Goal: Transaction & Acquisition: Purchase product/service

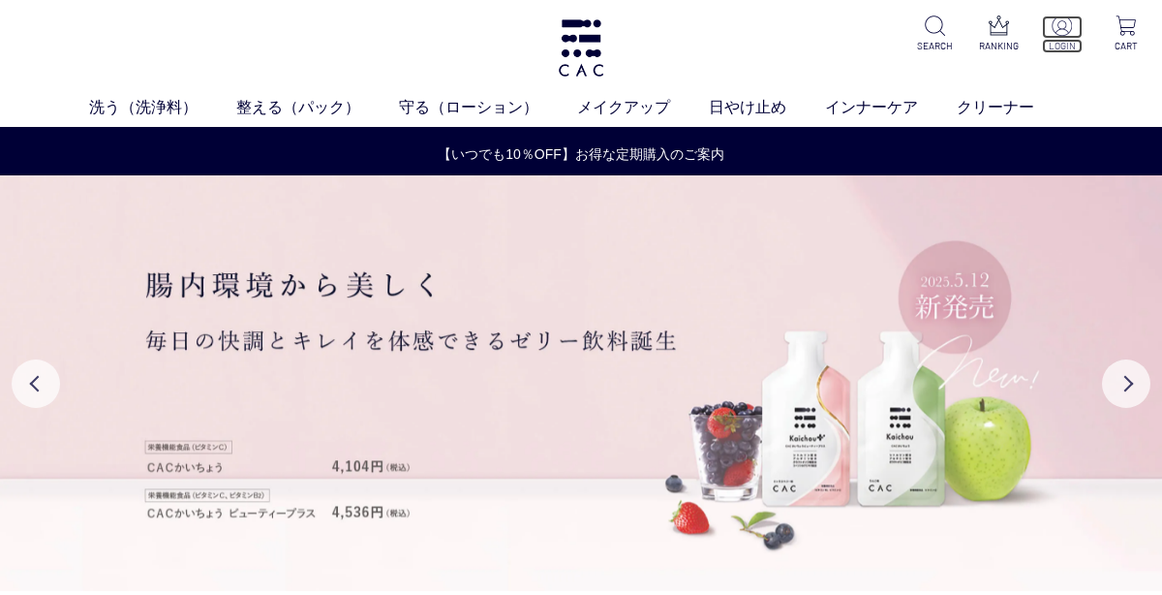
click at [1059, 26] on img at bounding box center [1062, 25] width 20 height 20
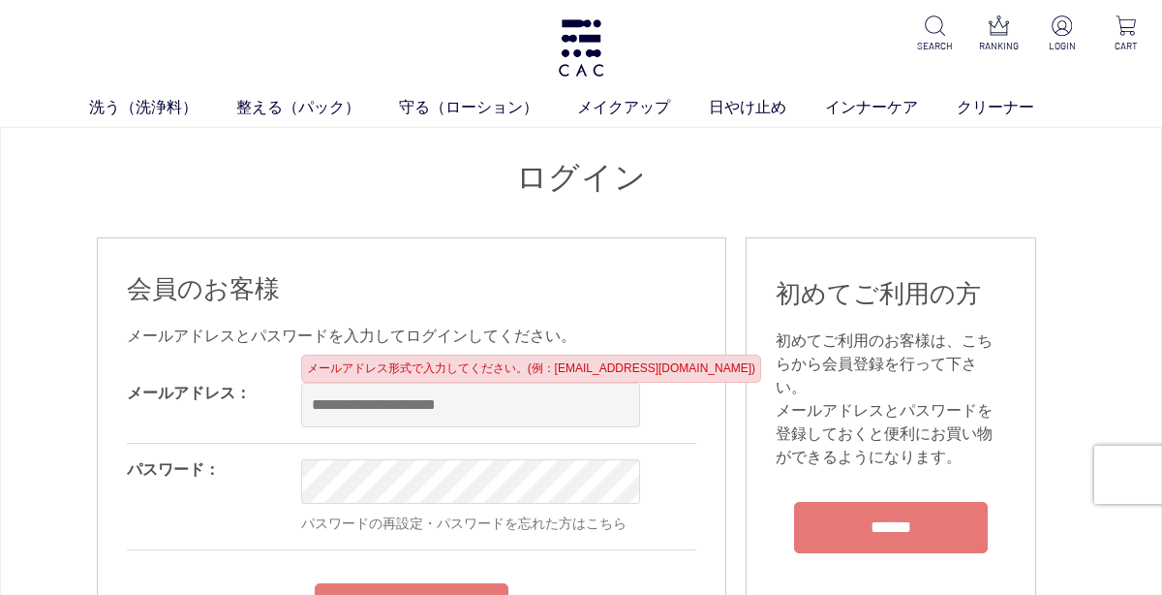
click at [591, 407] on input "email" at bounding box center [470, 405] width 339 height 45
type input "**********"
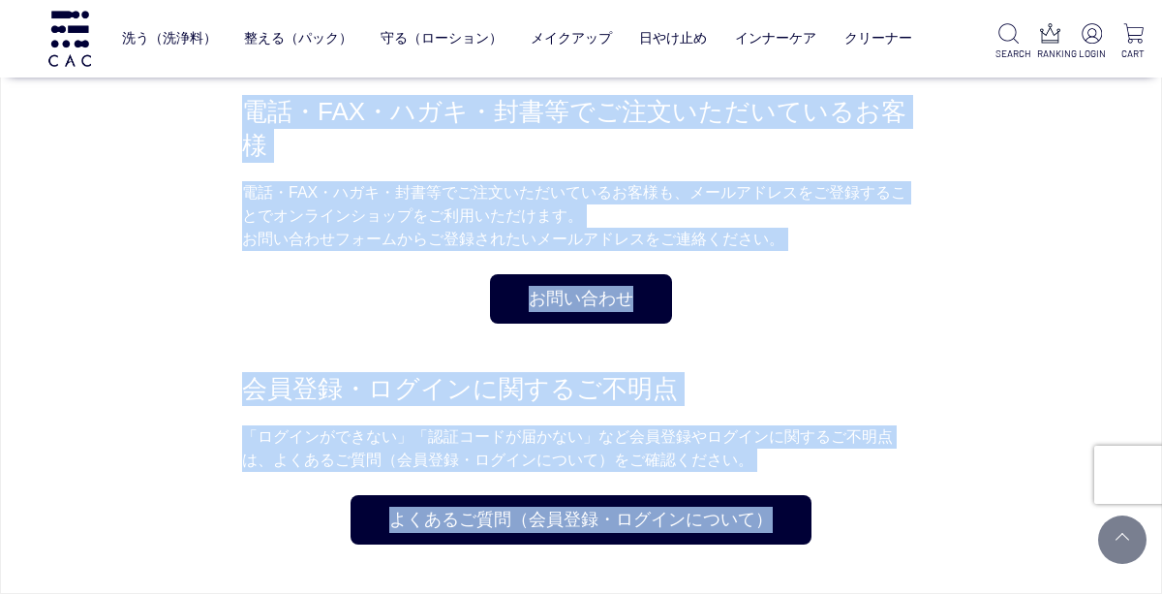
drag, startPoint x: 466, startPoint y: 536, endPoint x: 465, endPoint y: 610, distance: 74.6
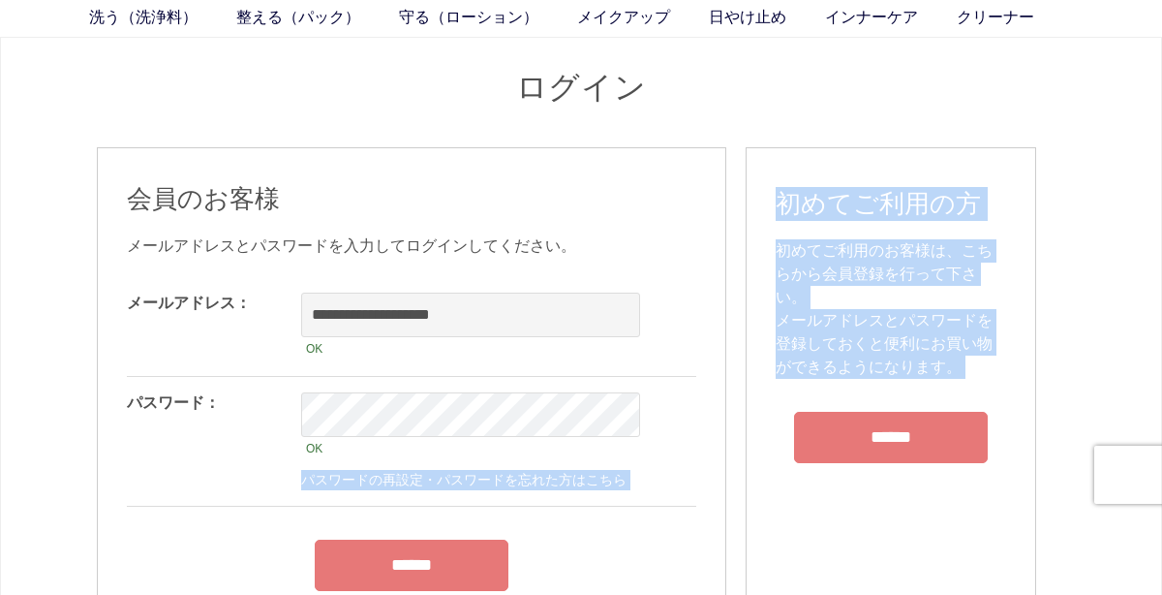
scroll to position [95, 0]
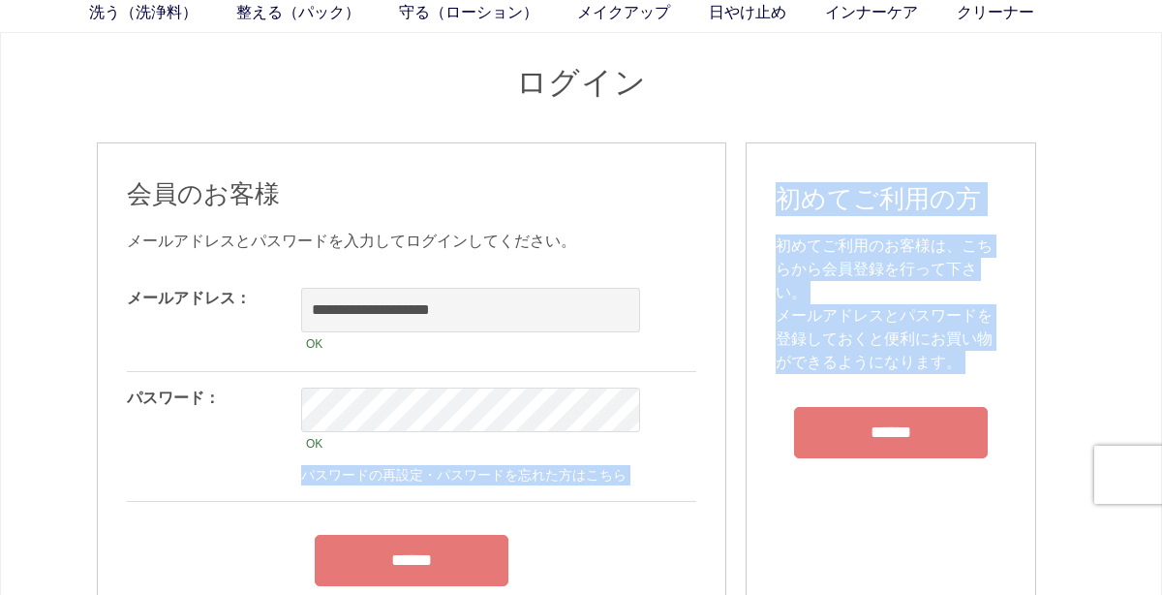
click at [445, 572] on input "******" at bounding box center [412, 560] width 194 height 51
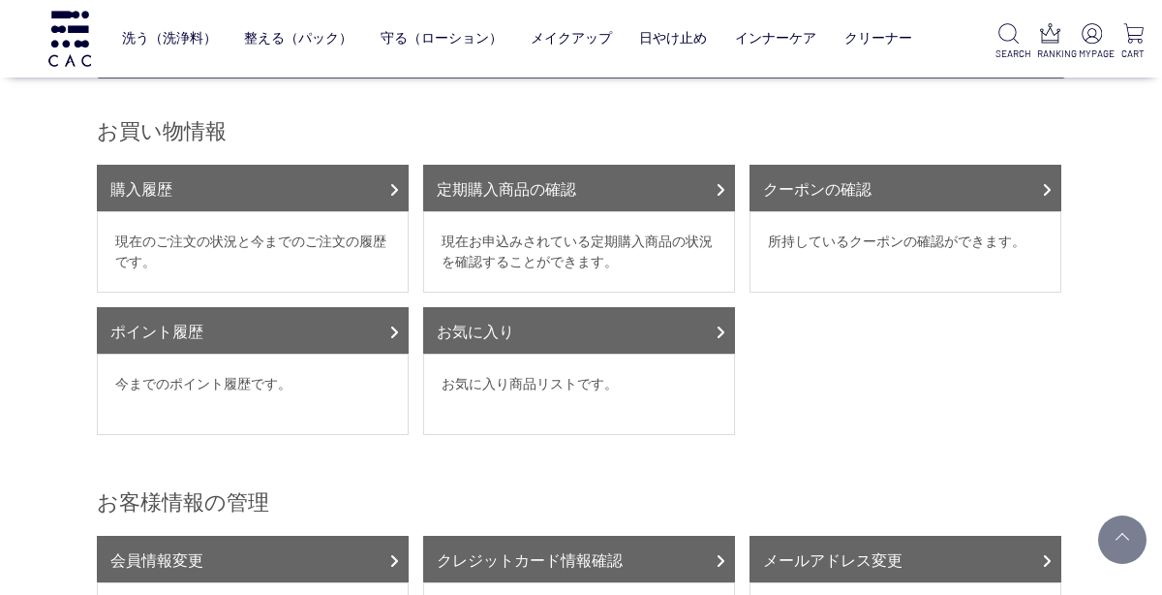
scroll to position [203, 0]
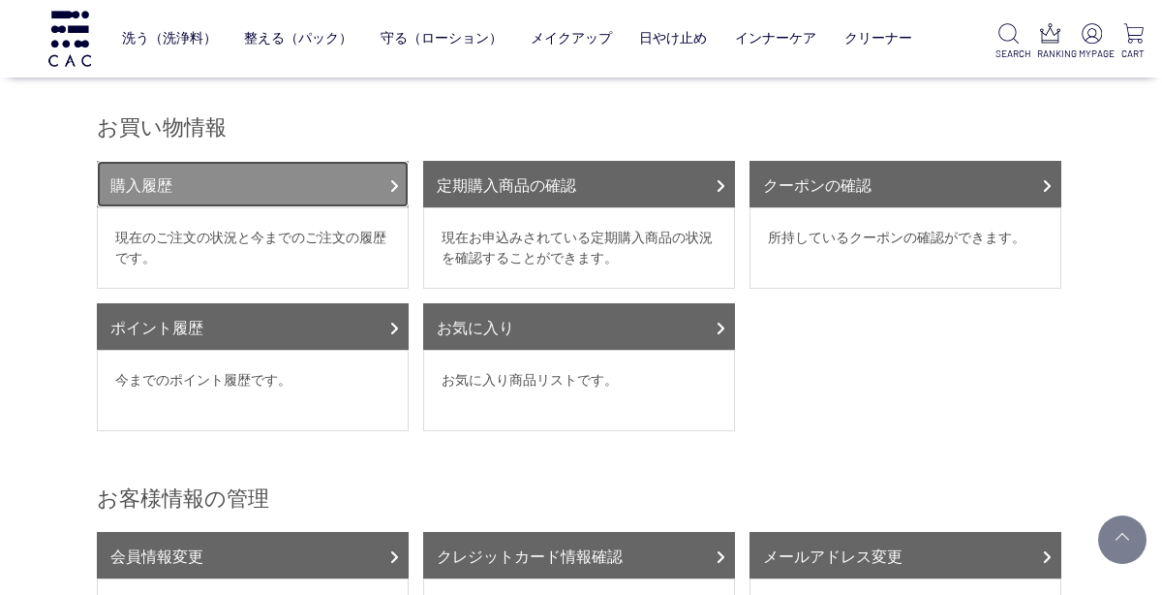
click at [150, 162] on link "購入履歴" at bounding box center [253, 184] width 312 height 46
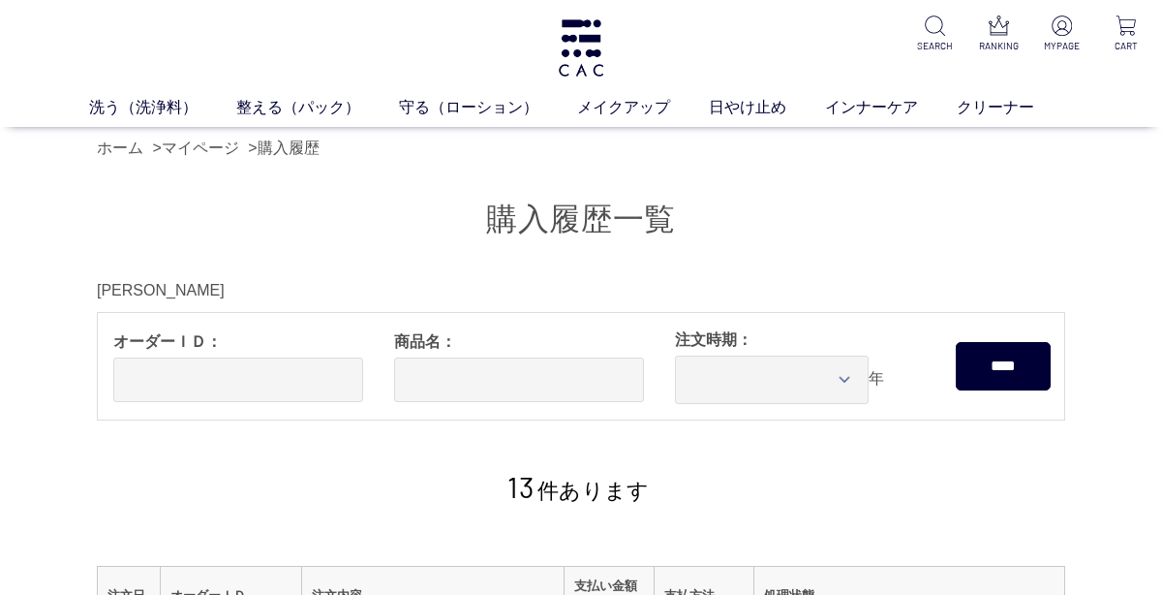
click at [627, 481] on span "13 件あります" at bounding box center [577, 490] width 141 height 24
click at [580, 478] on span "13 件あります" at bounding box center [577, 490] width 141 height 24
click at [580, 482] on span "13 件あります" at bounding box center [577, 490] width 141 height 24
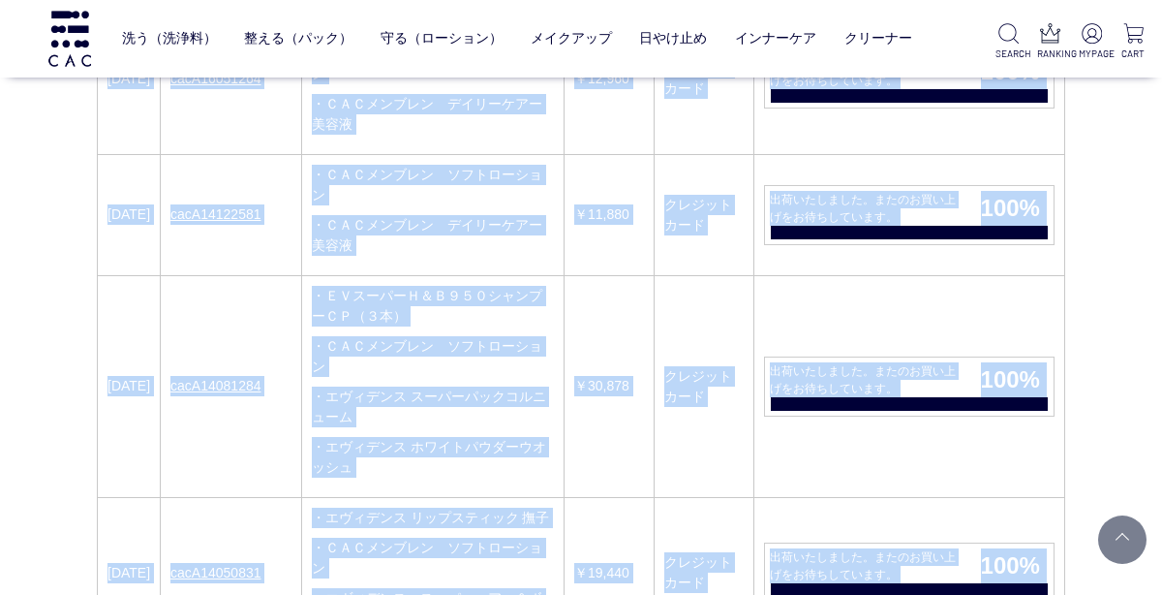
scroll to position [619, 0]
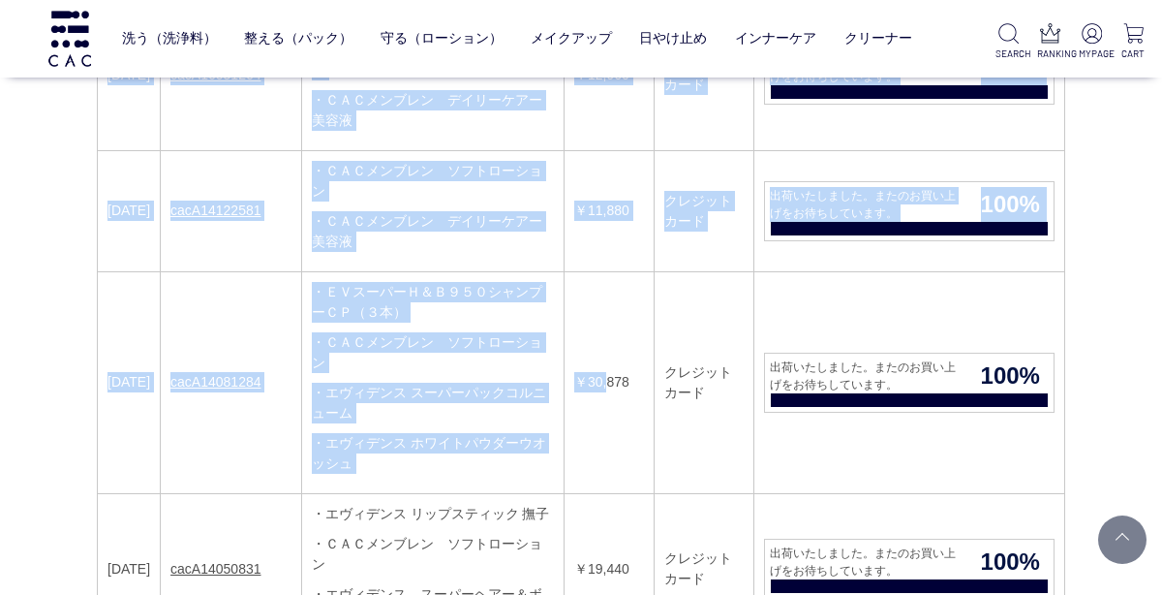
drag, startPoint x: 602, startPoint y: 444, endPoint x: 612, endPoint y: 383, distance: 60.8
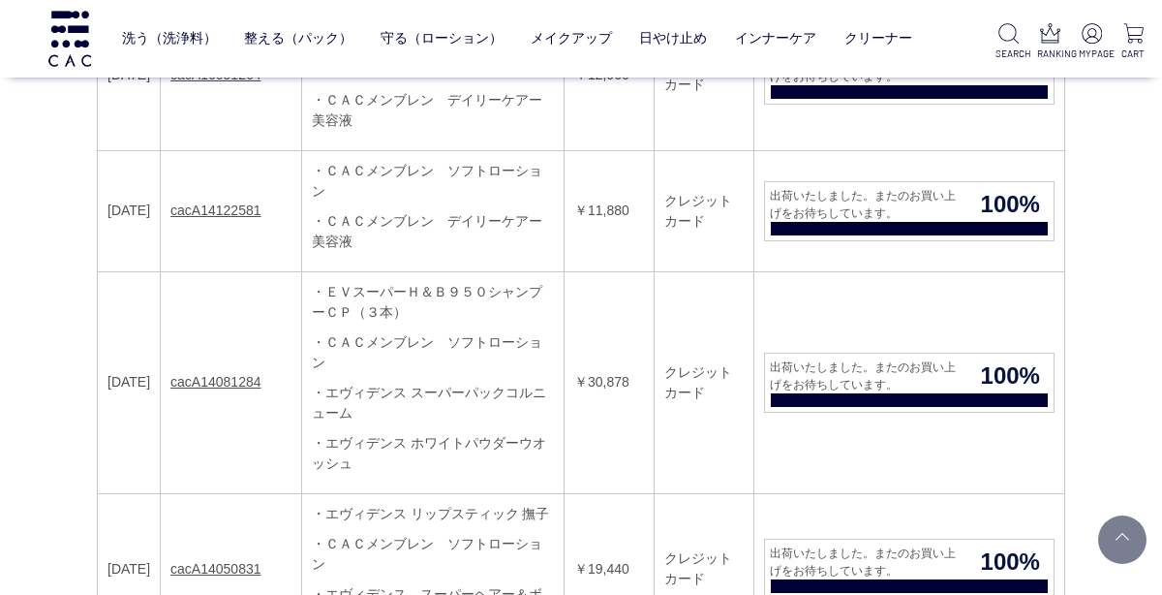
click at [620, 271] on td "￥30,878" at bounding box center [610, 382] width 90 height 222
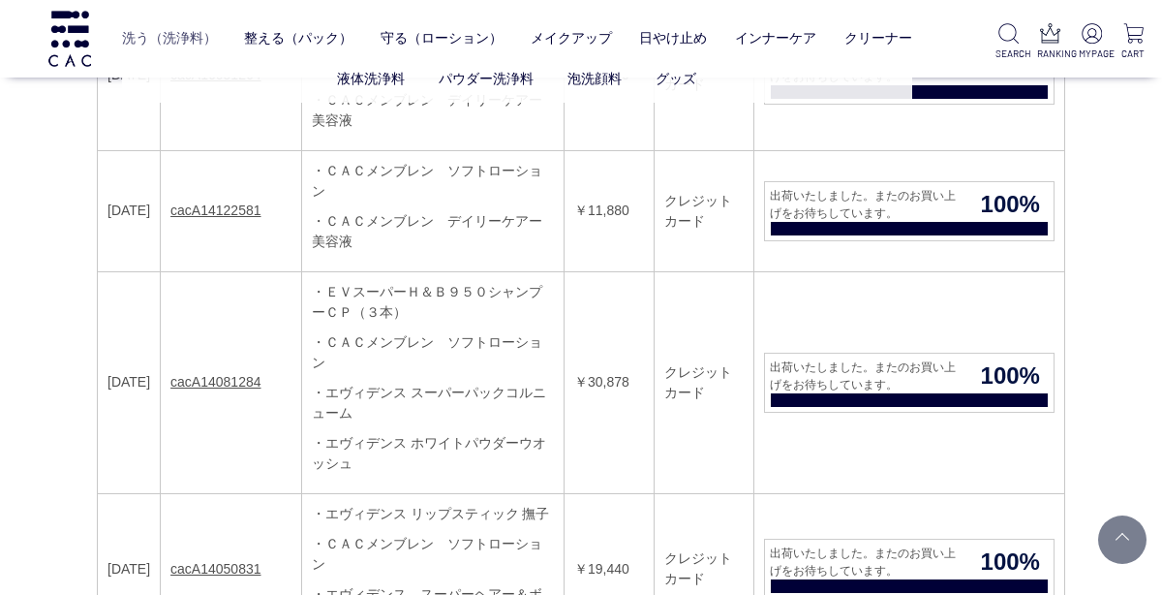
click at [135, 33] on link "洗う（洗浄料）" at bounding box center [169, 38] width 95 height 46
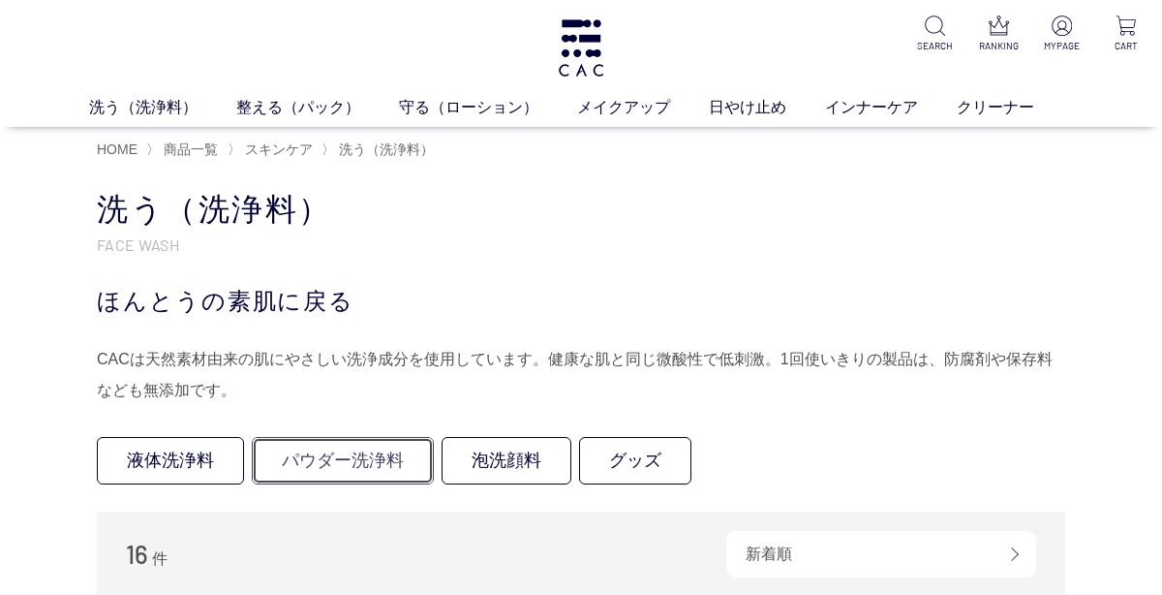
click at [323, 462] on link "パウダー洗浄料" at bounding box center [343, 460] width 182 height 47
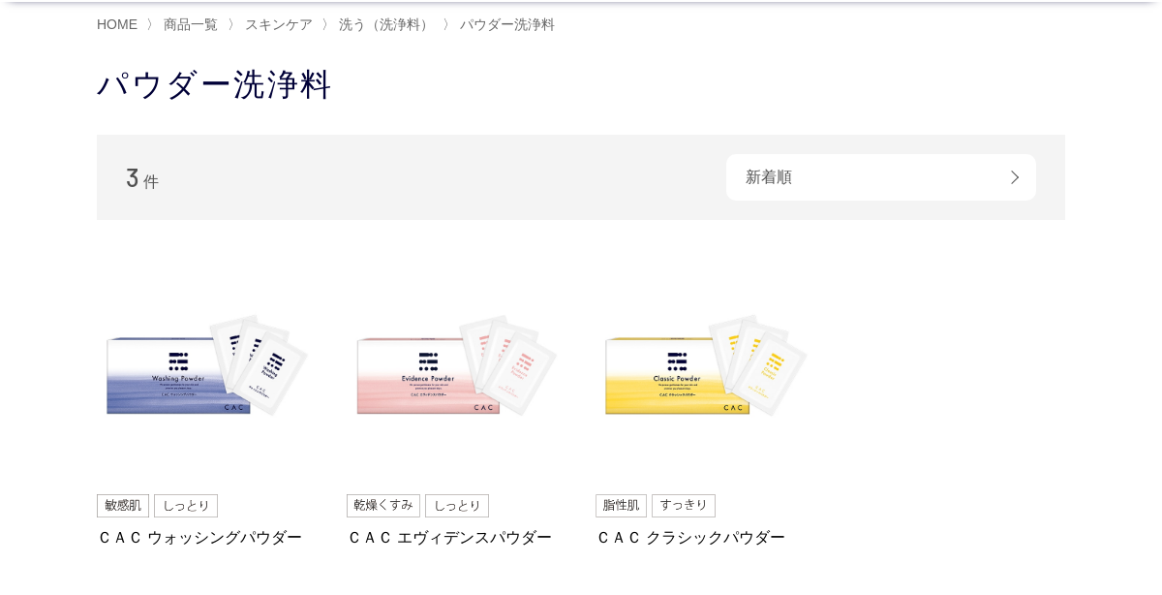
scroll to position [134, 0]
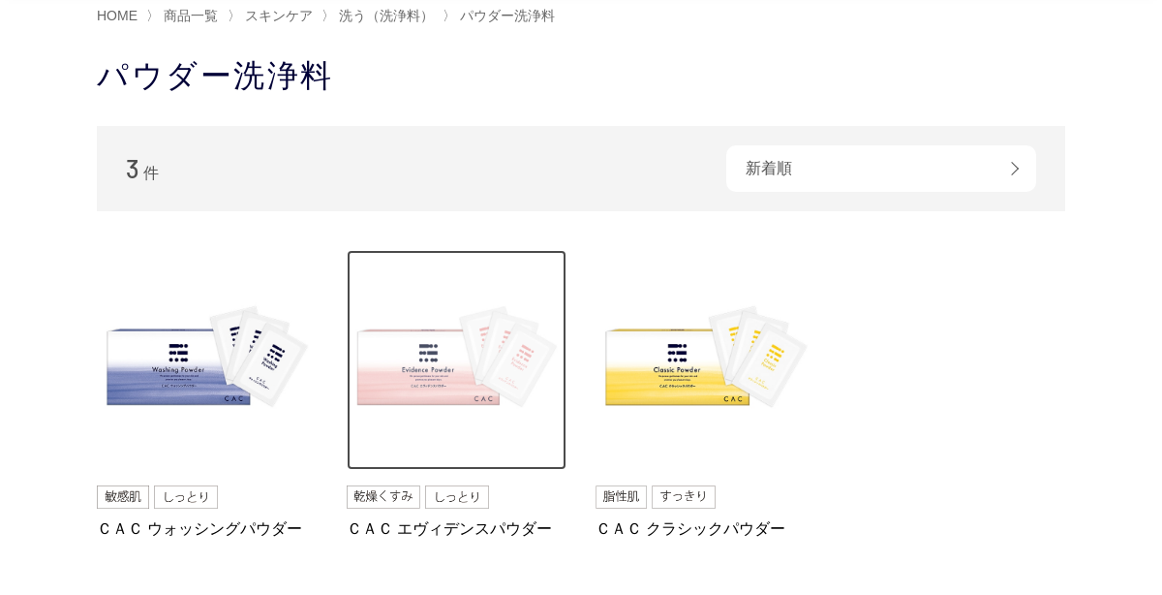
click at [448, 396] on img at bounding box center [457, 360] width 221 height 221
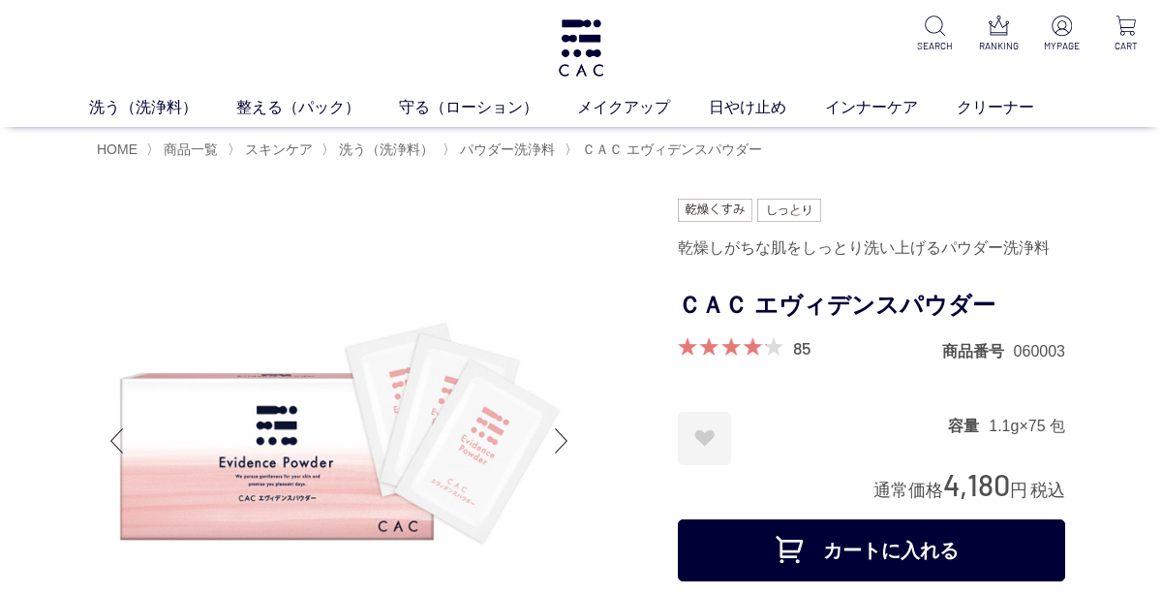
click at [862, 539] on button "カートに入れる" at bounding box center [871, 550] width 387 height 62
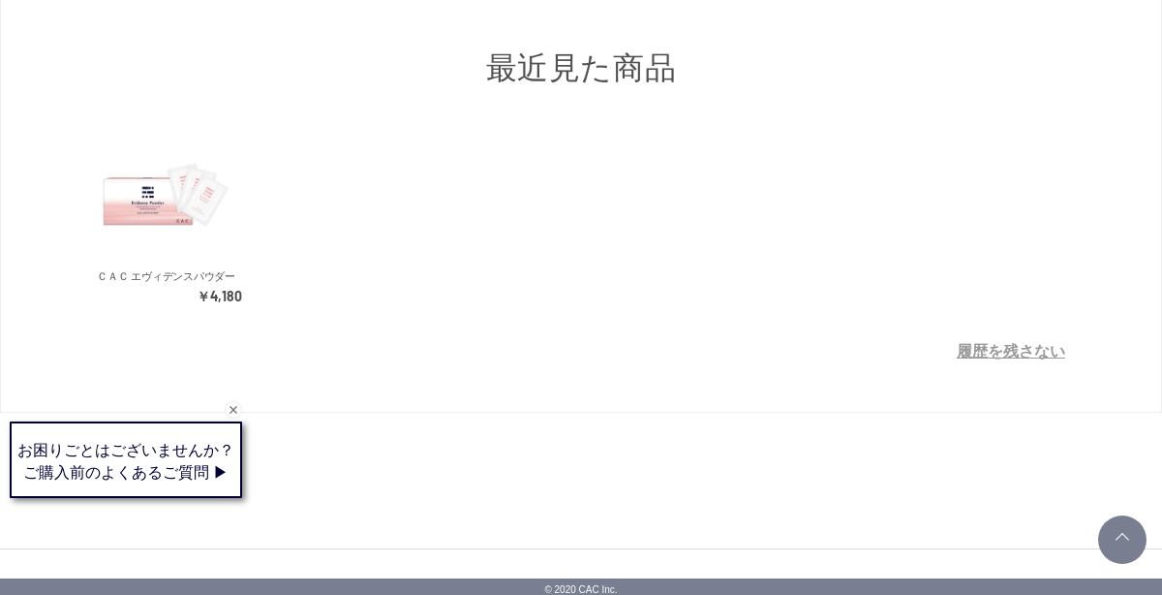
scroll to position [776, 0]
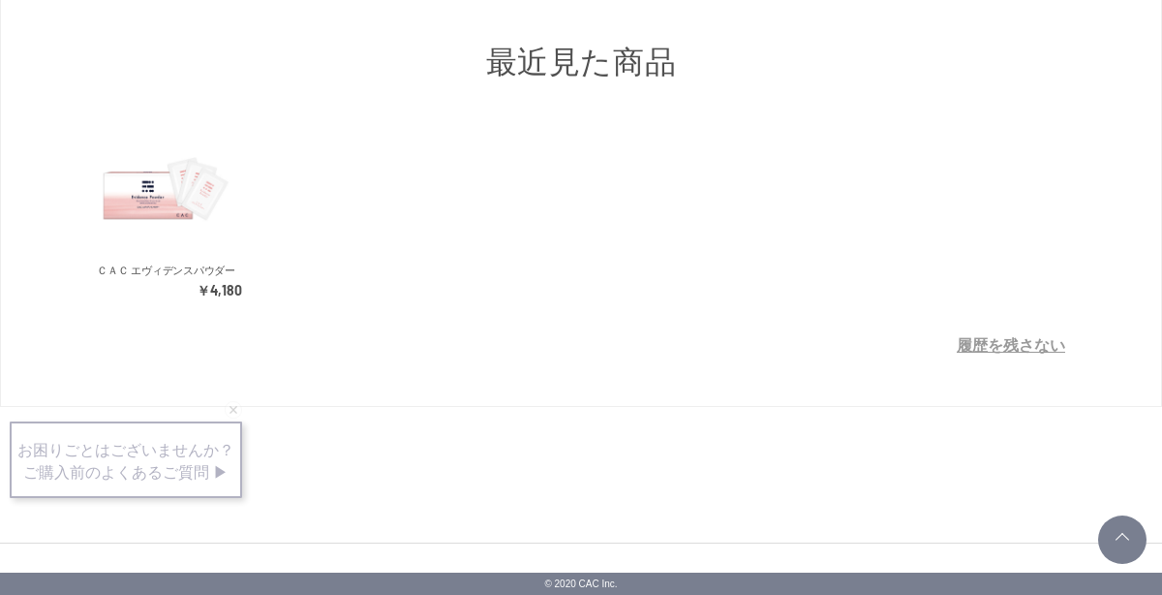
click at [851, 117] on div "最近見た商品 ＣＡＣ エヴィデンスパウダー ￥4,180 最近見た商品がありません。 履歴を残す場合は、"履歴を残す"をクリックしてください。 履歴を残さない" at bounding box center [581, 170] width 968 height 375
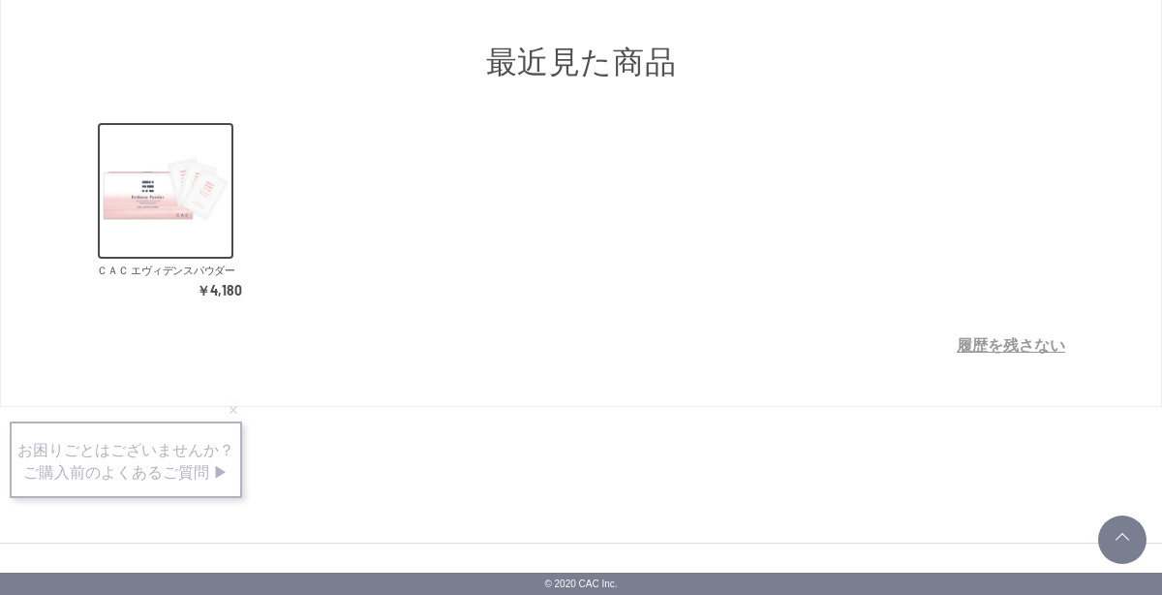
click at [138, 183] on img at bounding box center [166, 191] width 138 height 138
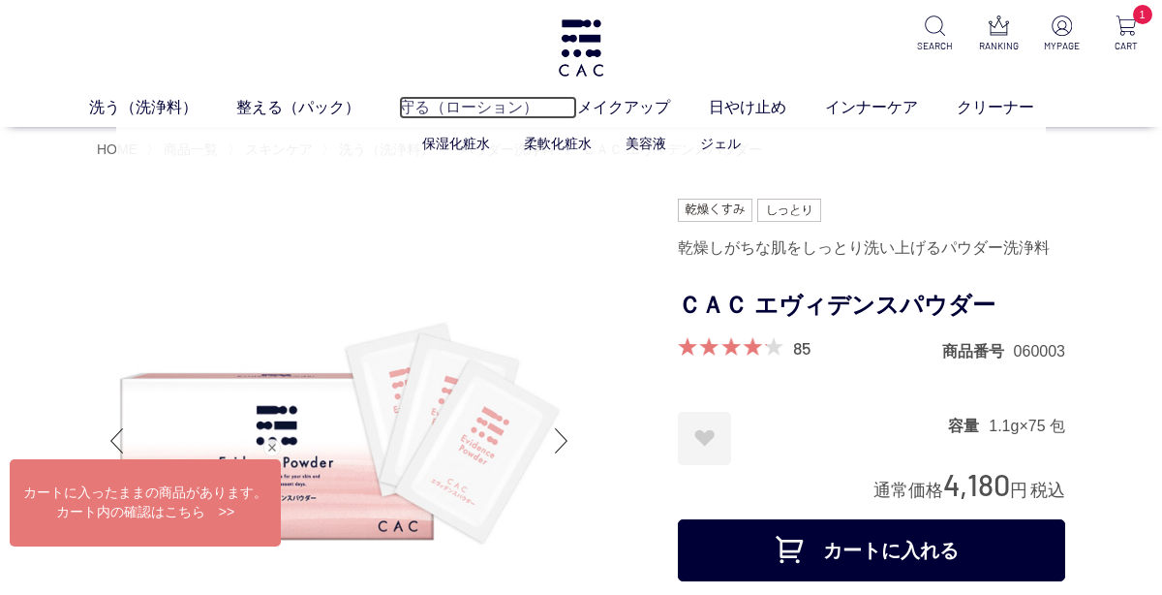
click at [447, 117] on link "守る（ローション）" at bounding box center [488, 107] width 178 height 23
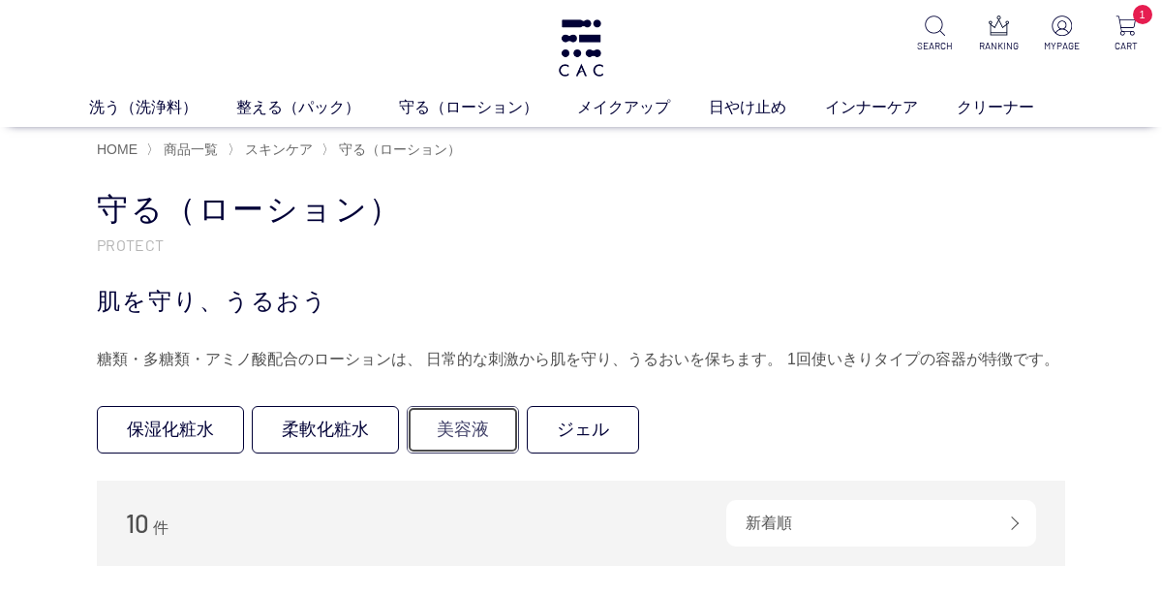
click at [477, 445] on link "美容液" at bounding box center [463, 429] width 112 height 47
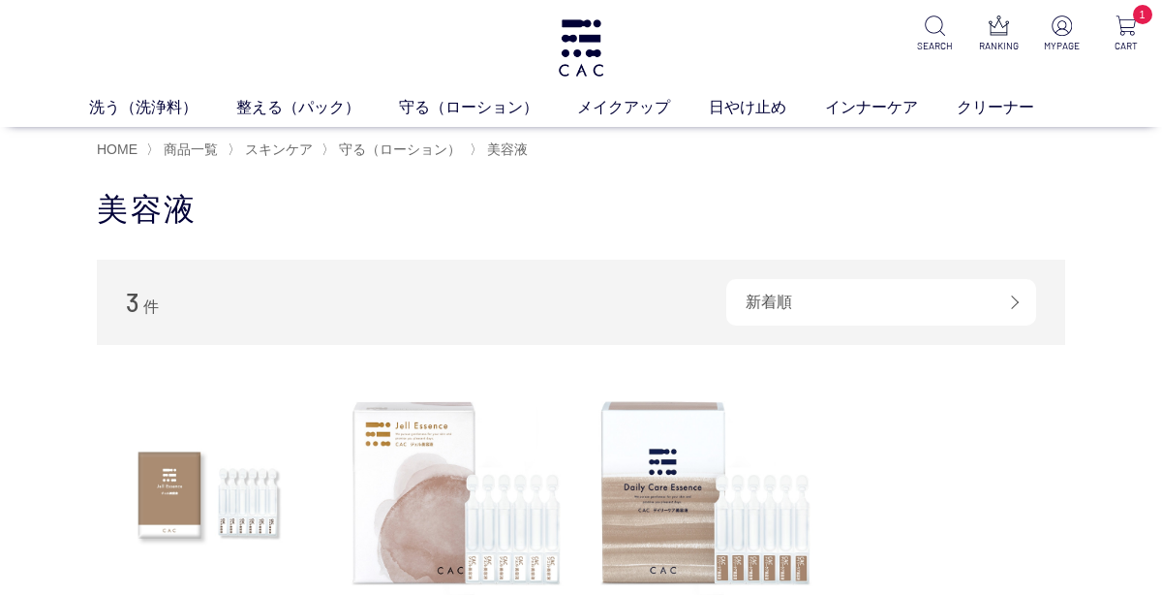
click at [46, 554] on div "買い物かご 買い物かご内の商品 ＣＡＣ エヴィデンスパウダー 削除 ￥4,180 × 1 = ￥4,180 小計 ￥4,180 購入手続きへ カテゴリから探す…" at bounding box center [581, 546] width 1162 height 755
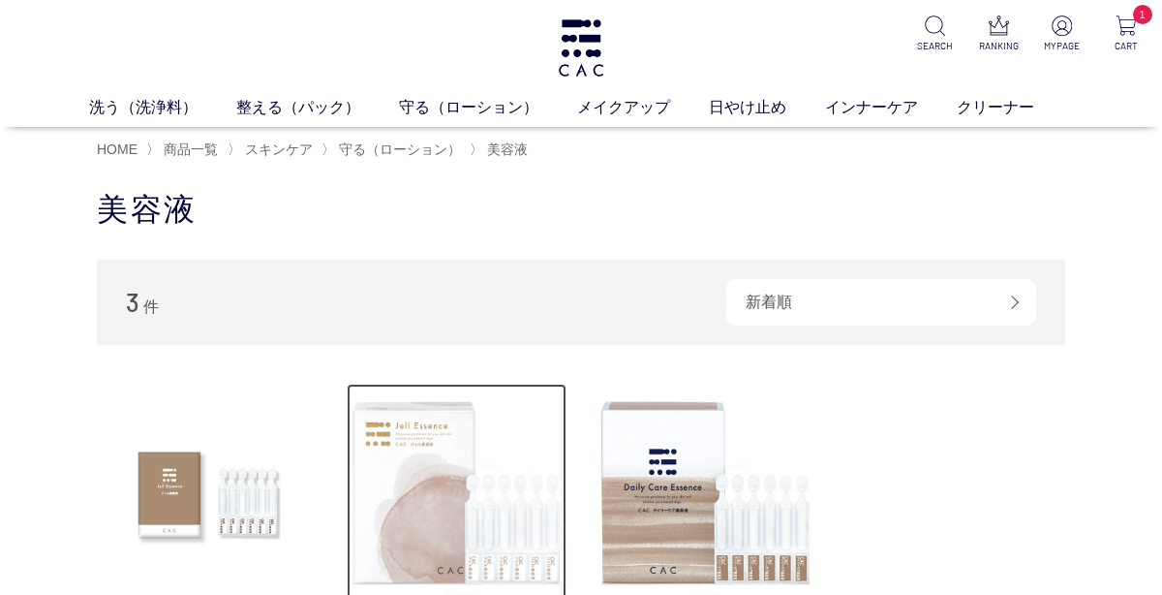
click at [440, 473] on img at bounding box center [457, 493] width 221 height 221
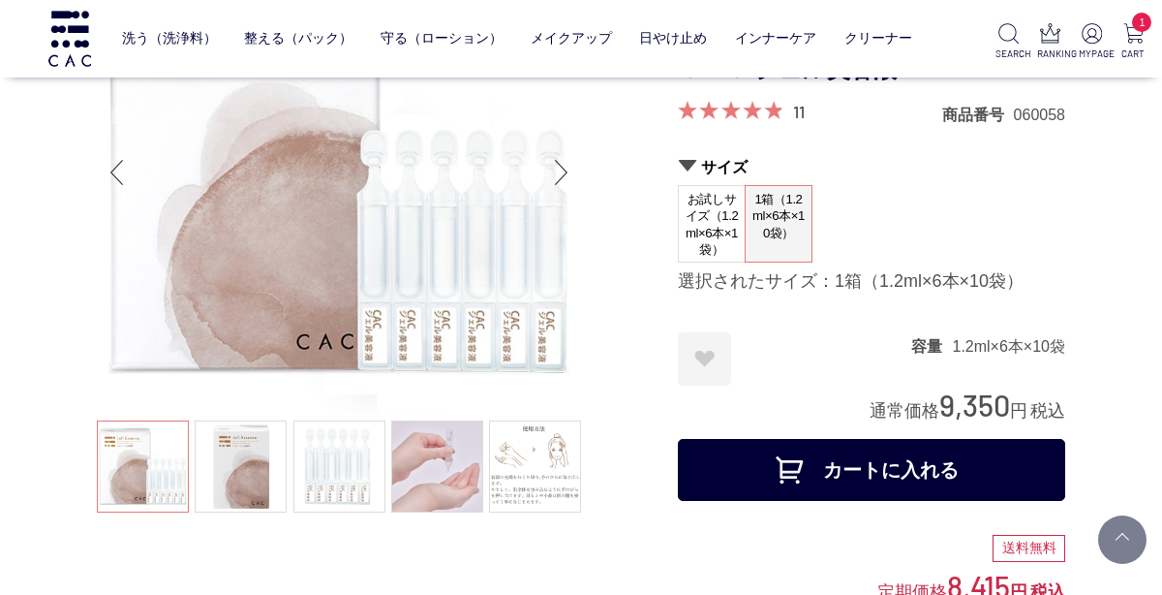
scroll to position [150, 0]
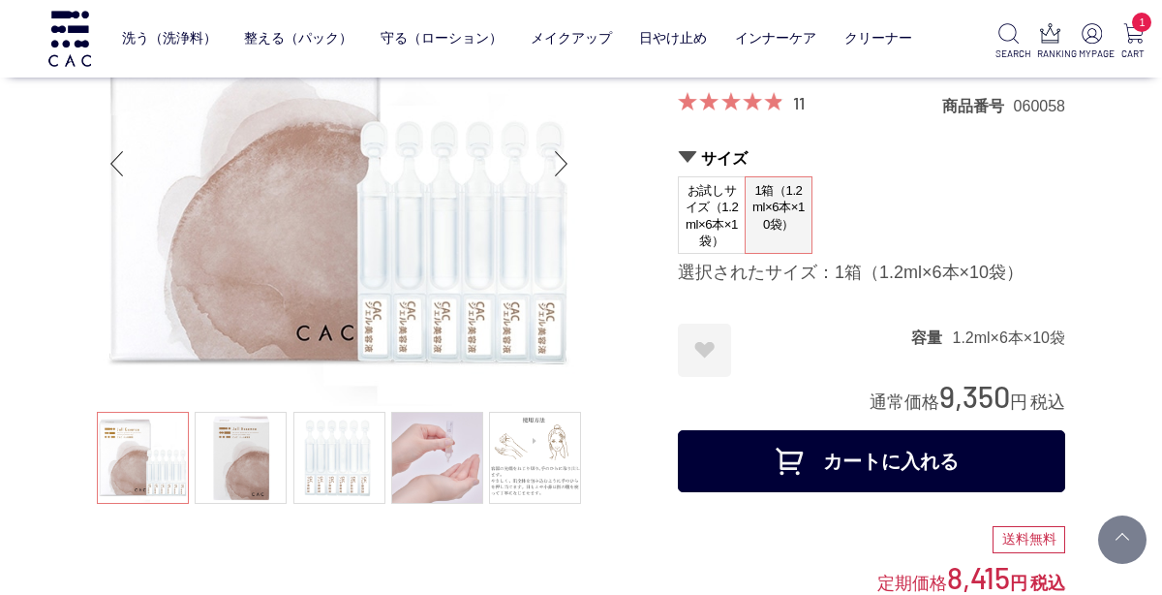
click at [983, 584] on span "8,415" at bounding box center [978, 577] width 63 height 36
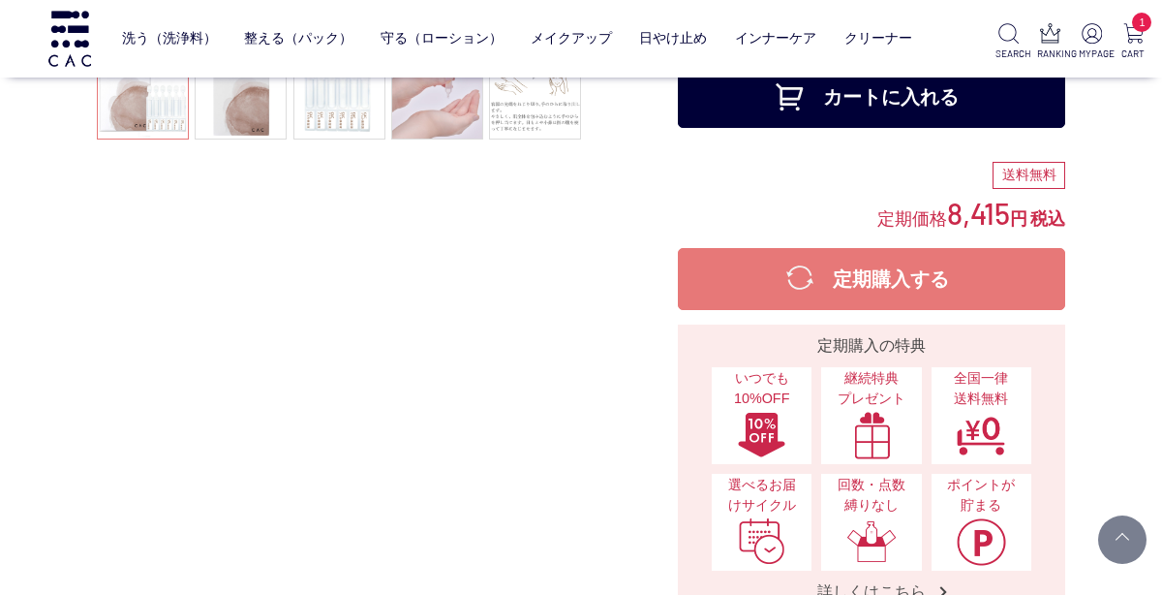
scroll to position [517, 0]
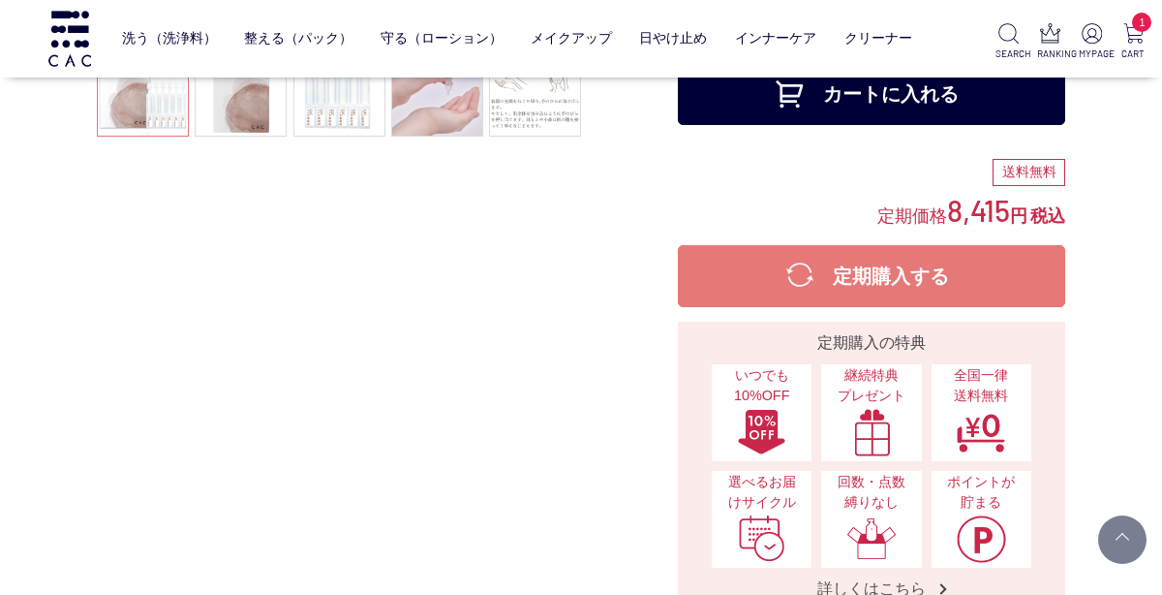
click at [844, 106] on button "カートに入れる" at bounding box center [871, 94] width 387 height 62
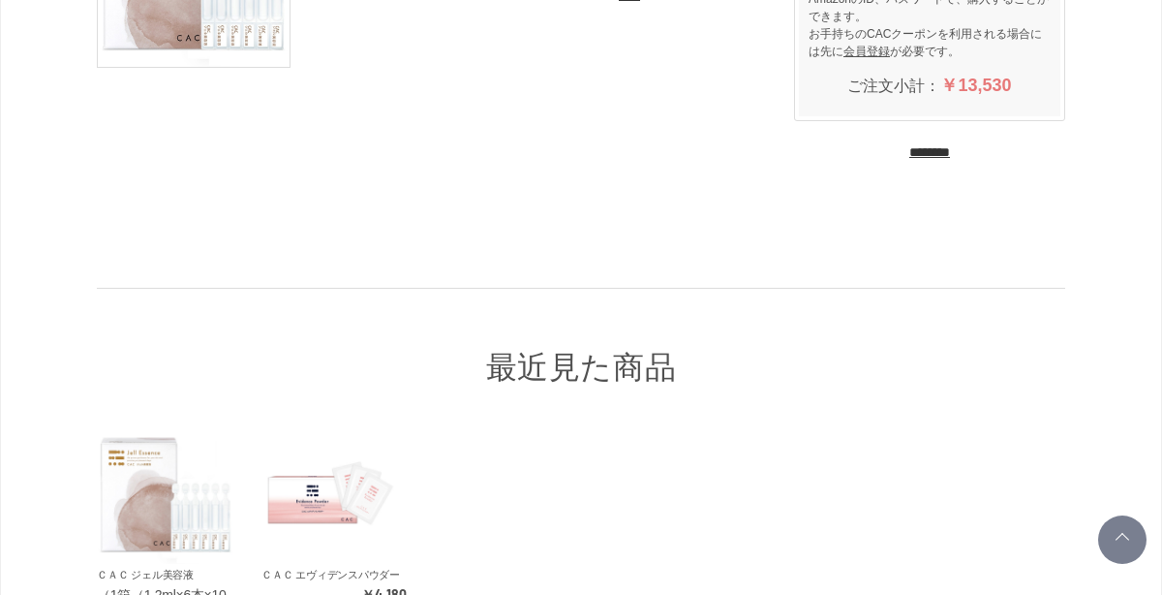
scroll to position [499, 0]
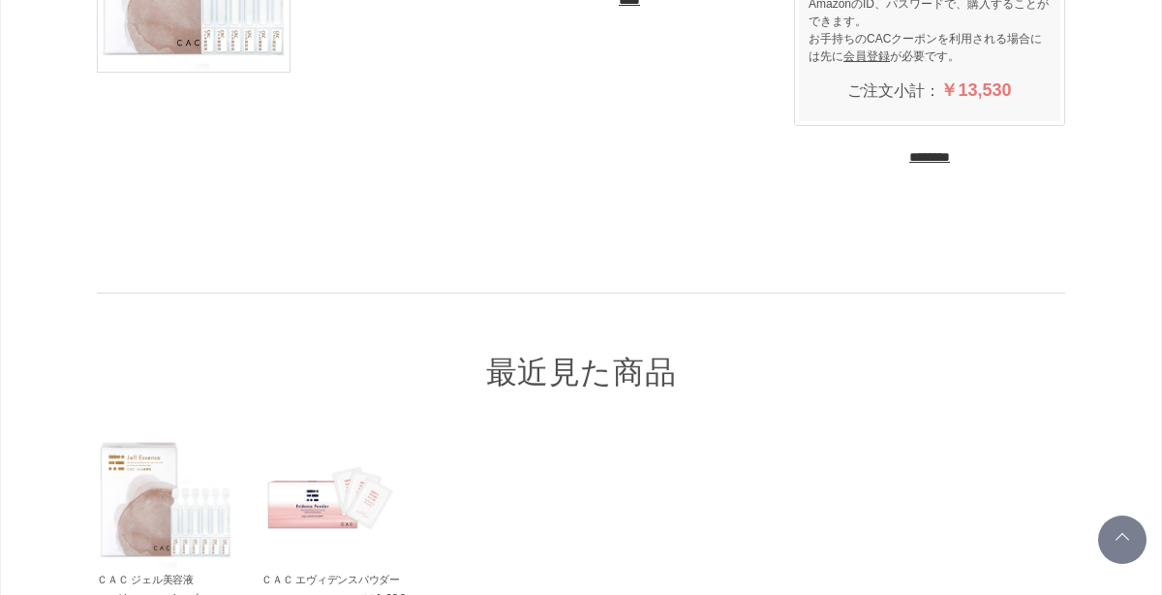
click at [919, 167] on input "********" at bounding box center [929, 157] width 41 height 18
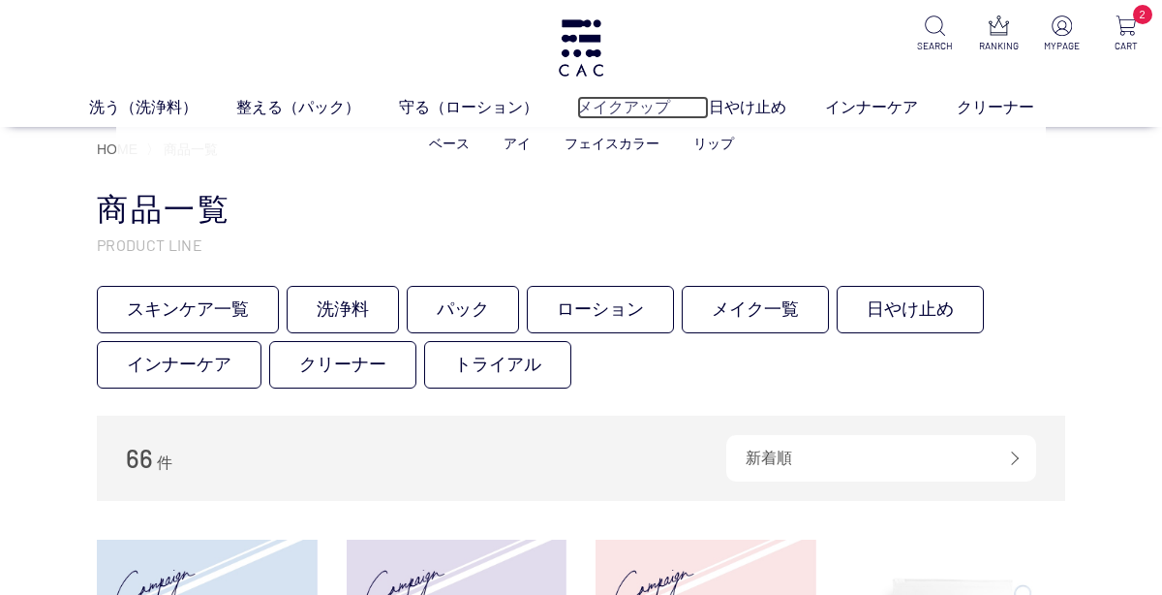
click at [612, 105] on link "メイクアップ" at bounding box center [643, 107] width 132 height 23
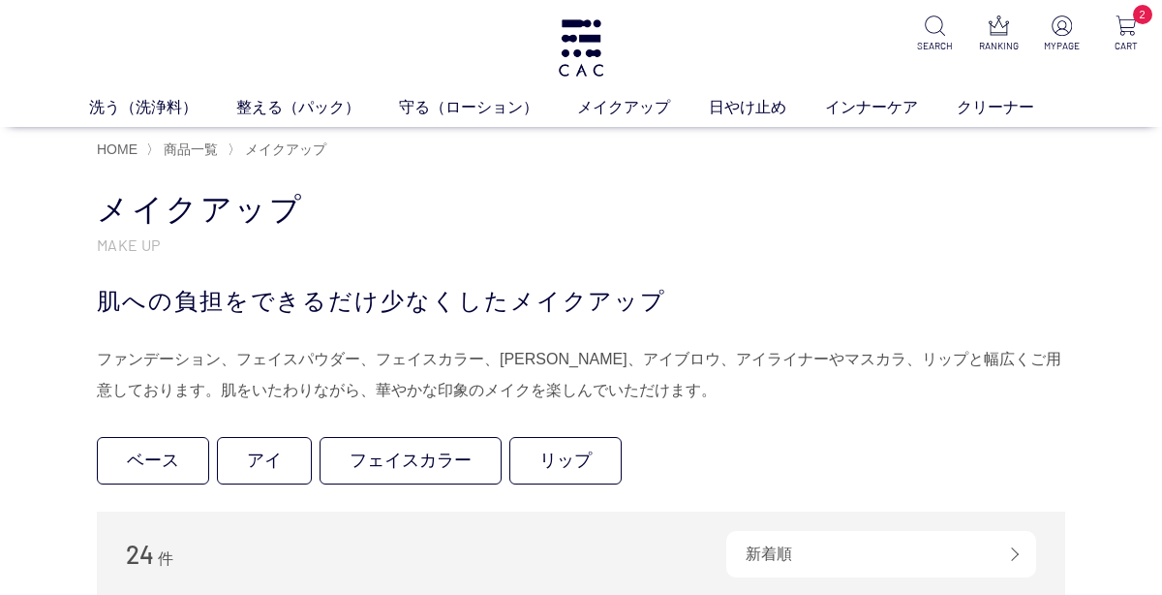
drag, startPoint x: 602, startPoint y: 550, endPoint x: 599, endPoint y: 561, distance: 11.0
click at [599, 561] on div "24 件 新着順 商品コード 商品名 発売日 価格(安い順) 価格(高い順) 発売日＋商品名" at bounding box center [581, 553] width 968 height 85
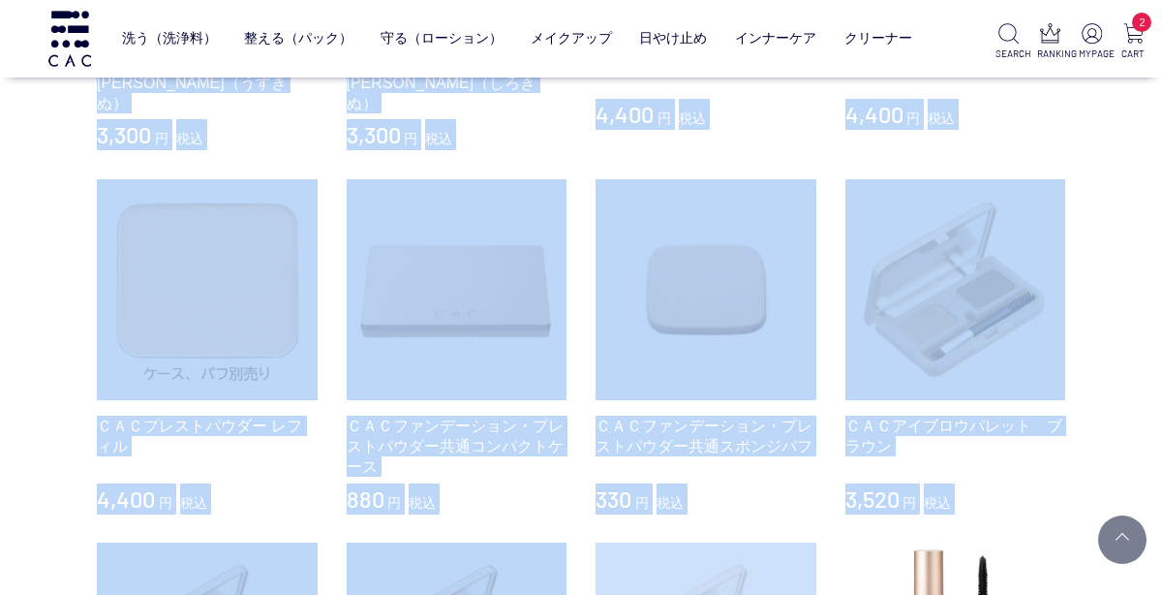
drag, startPoint x: 600, startPoint y: 565, endPoint x: 611, endPoint y: 567, distance: 11.0
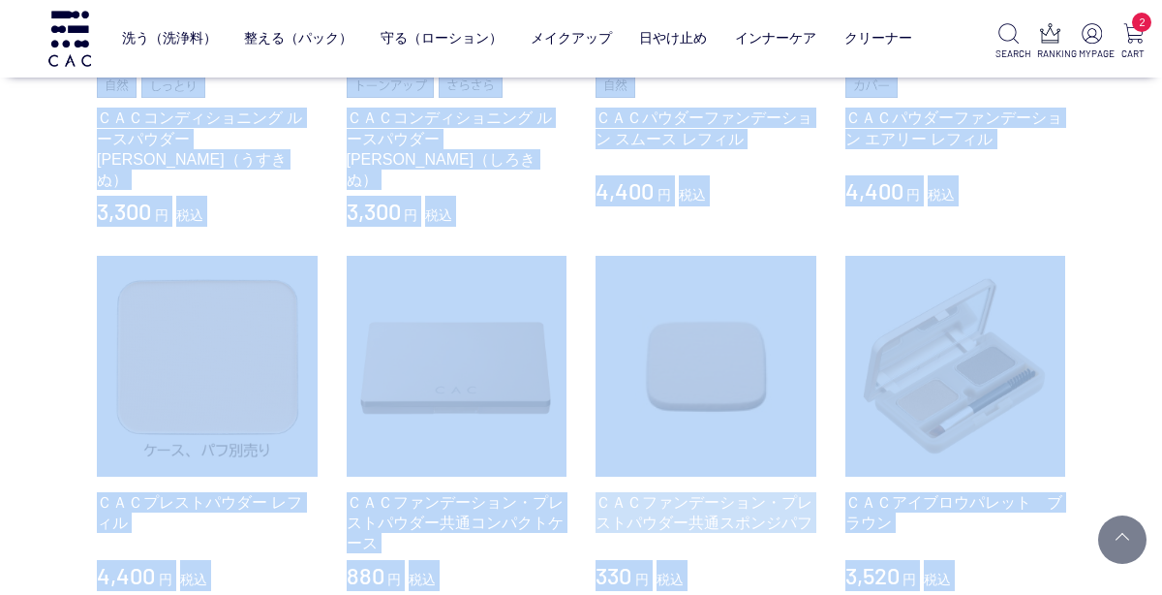
scroll to position [676, 0]
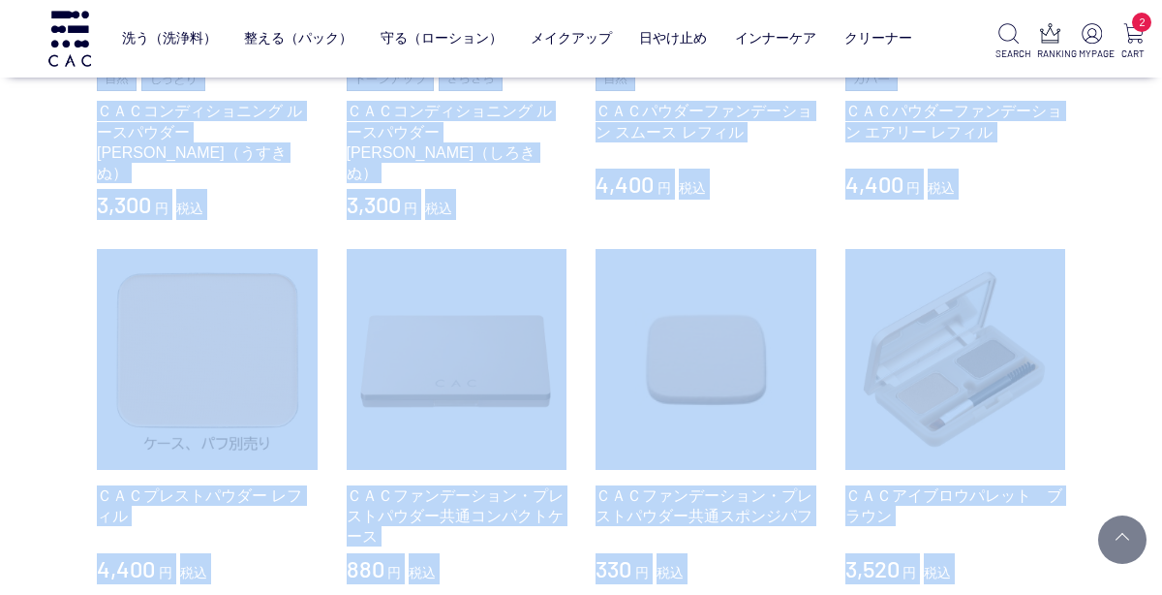
click at [707, 553] on div "330 円 税込" at bounding box center [706, 568] width 221 height 31
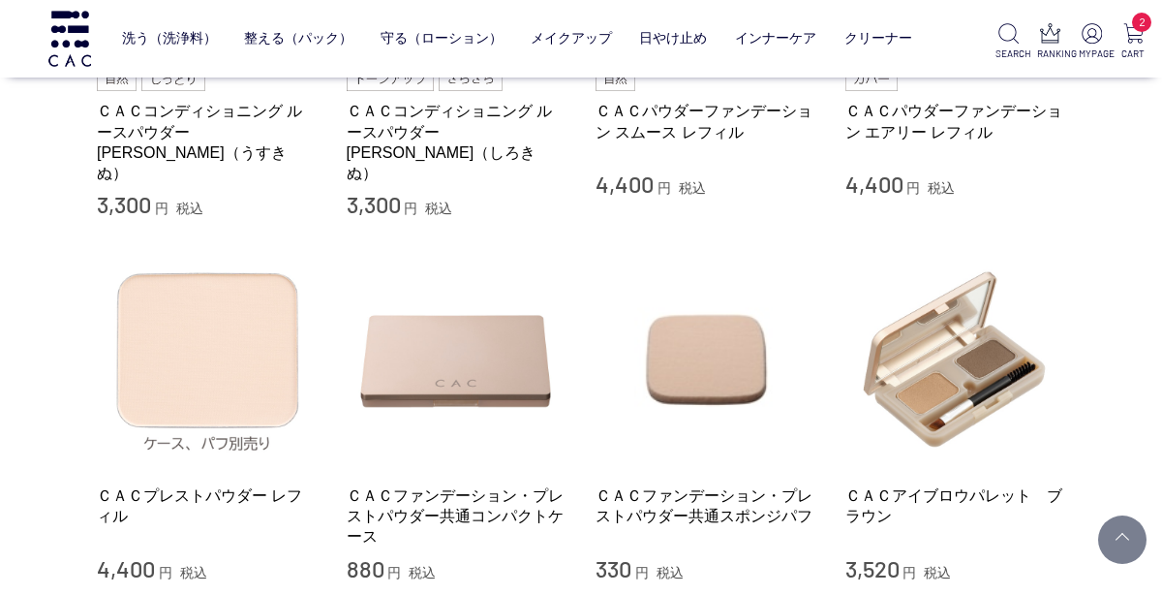
click at [284, 359] on img at bounding box center [207, 359] width 221 height 221
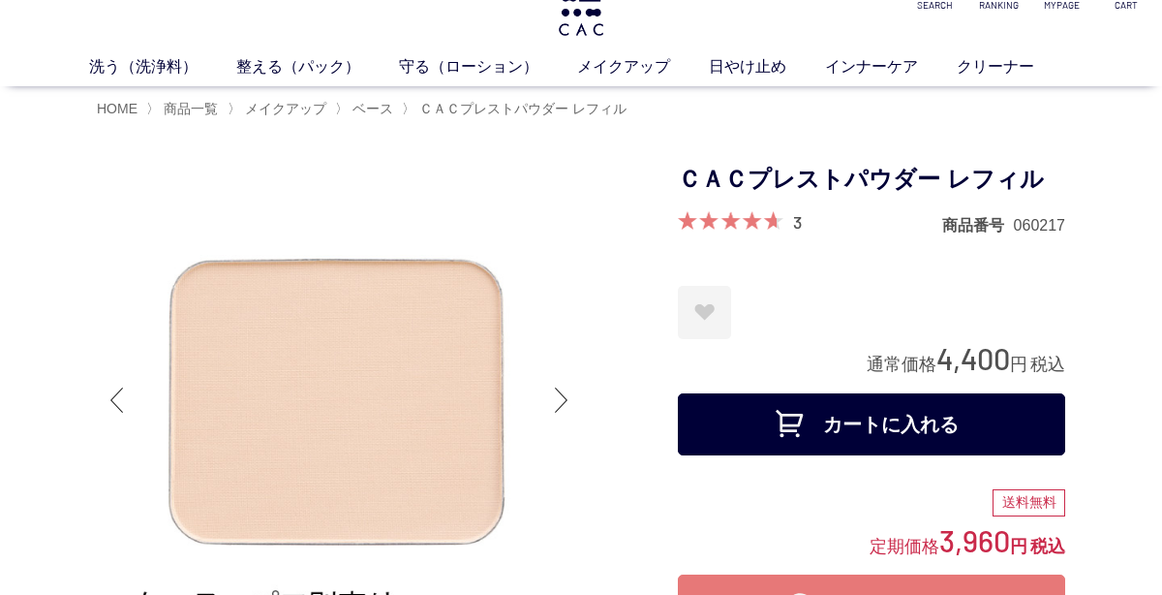
scroll to position [93, 0]
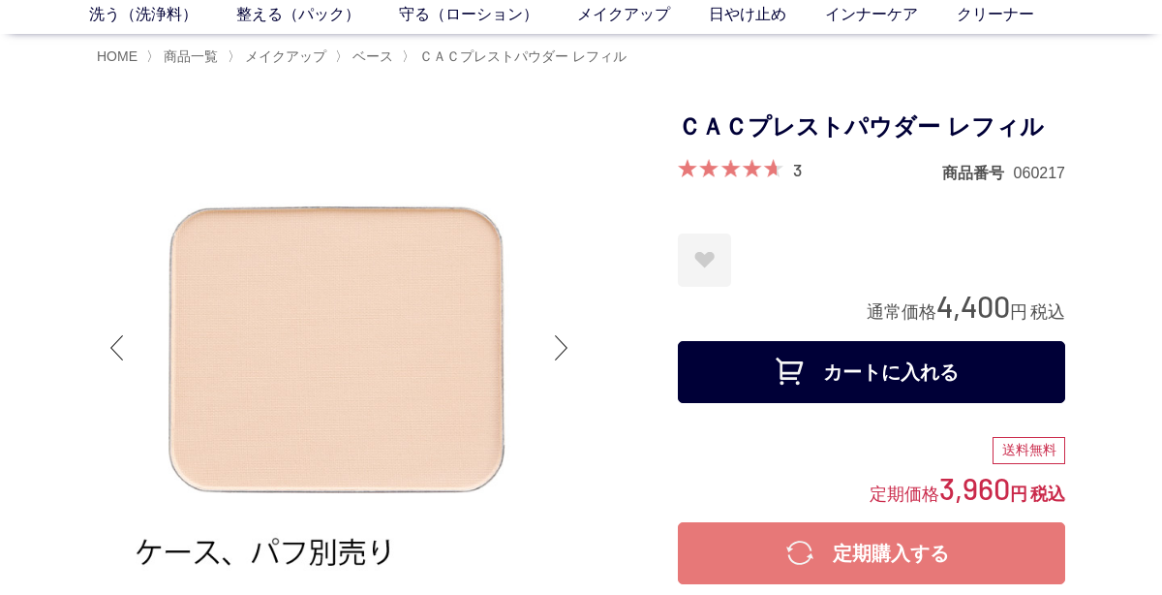
click at [550, 344] on div "Next slide" at bounding box center [561, 347] width 39 height 77
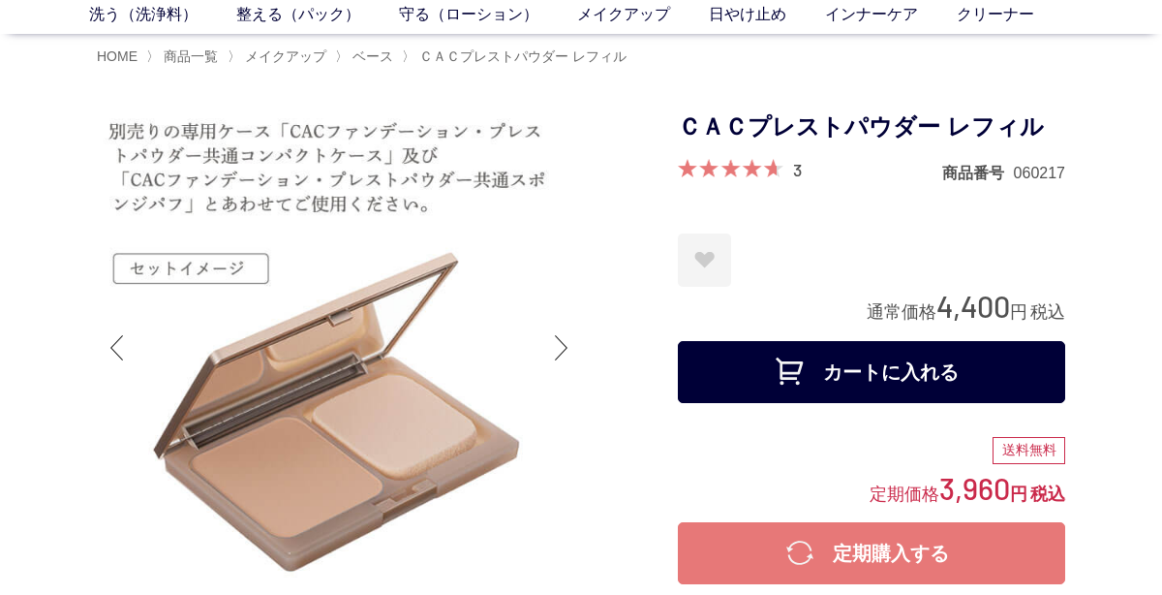
click at [551, 345] on div "Next slide" at bounding box center [561, 347] width 39 height 77
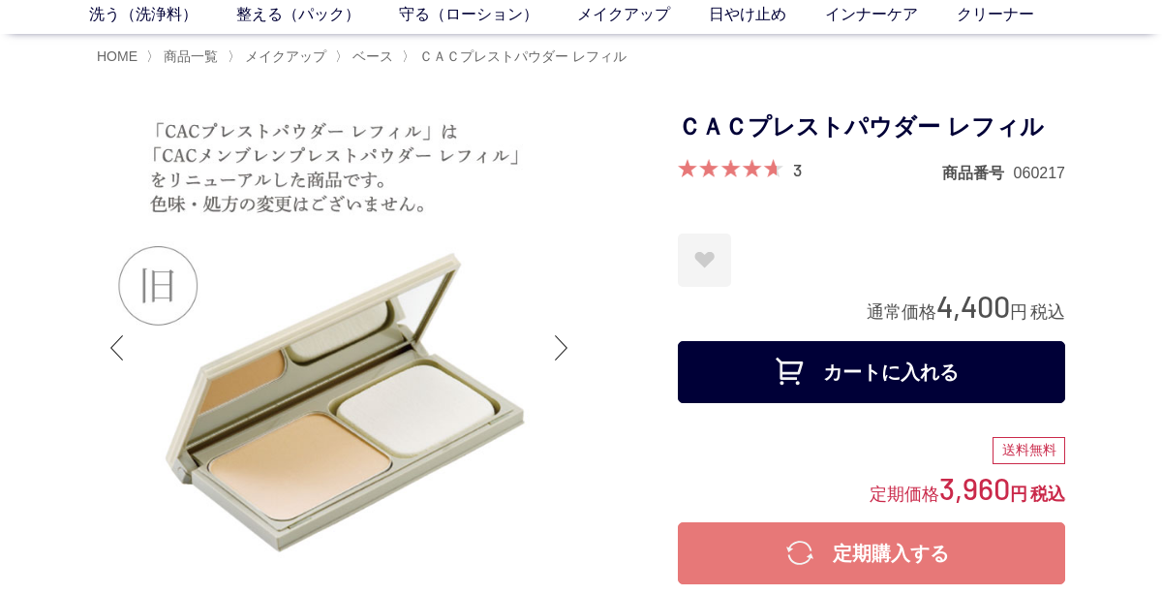
click at [551, 345] on div "Next slide" at bounding box center [561, 347] width 39 height 77
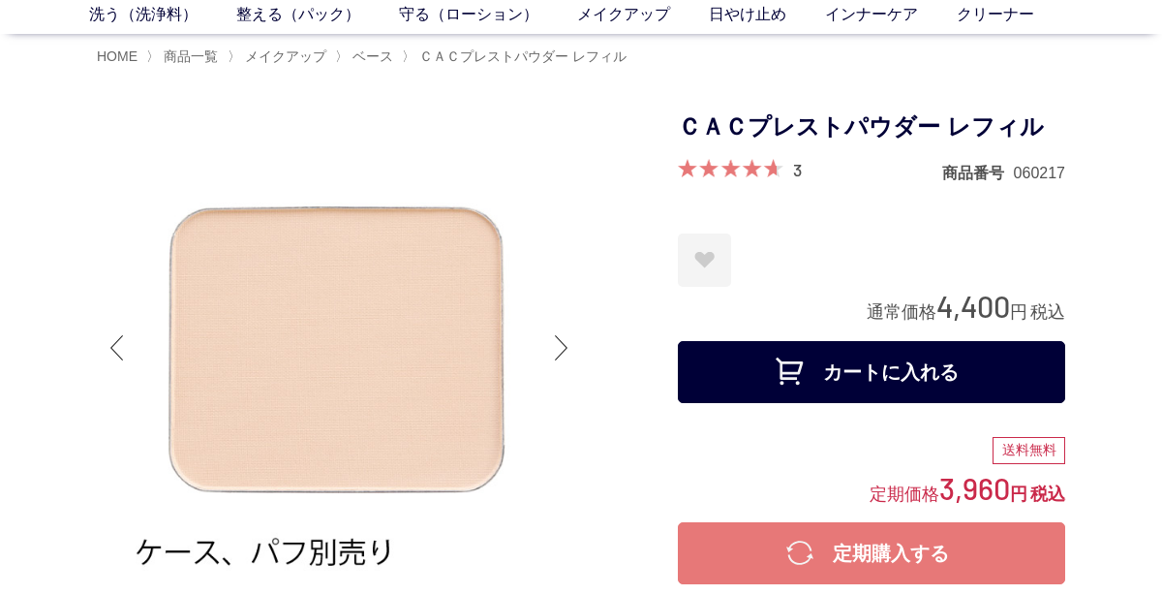
click at [551, 345] on div "Next slide" at bounding box center [561, 347] width 39 height 77
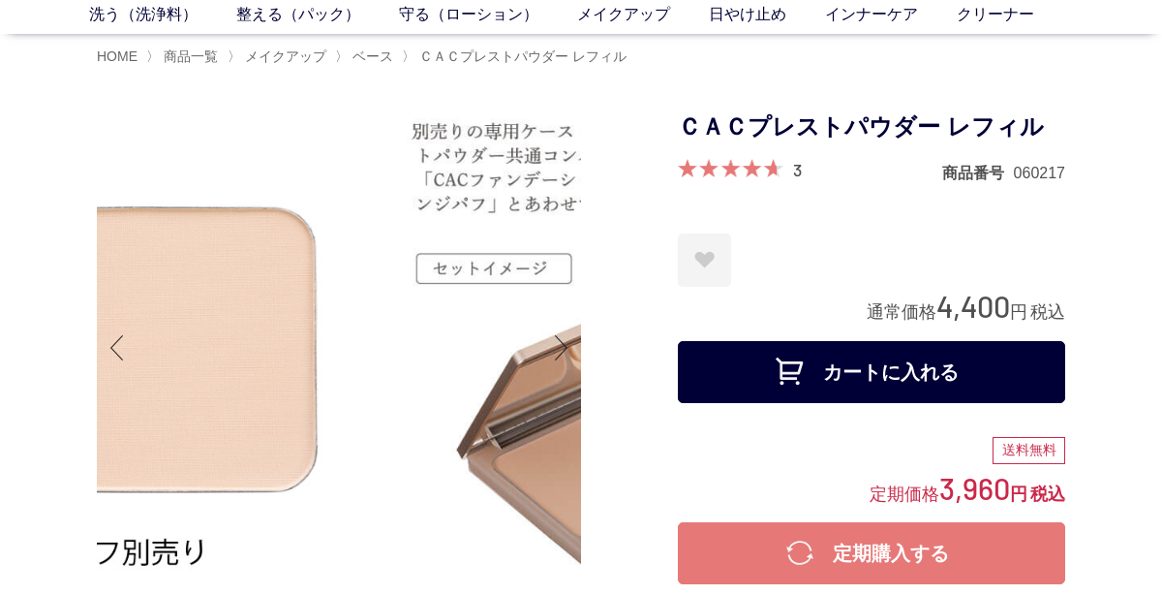
drag, startPoint x: 103, startPoint y: 537, endPoint x: 717, endPoint y: 545, distance: 614.0
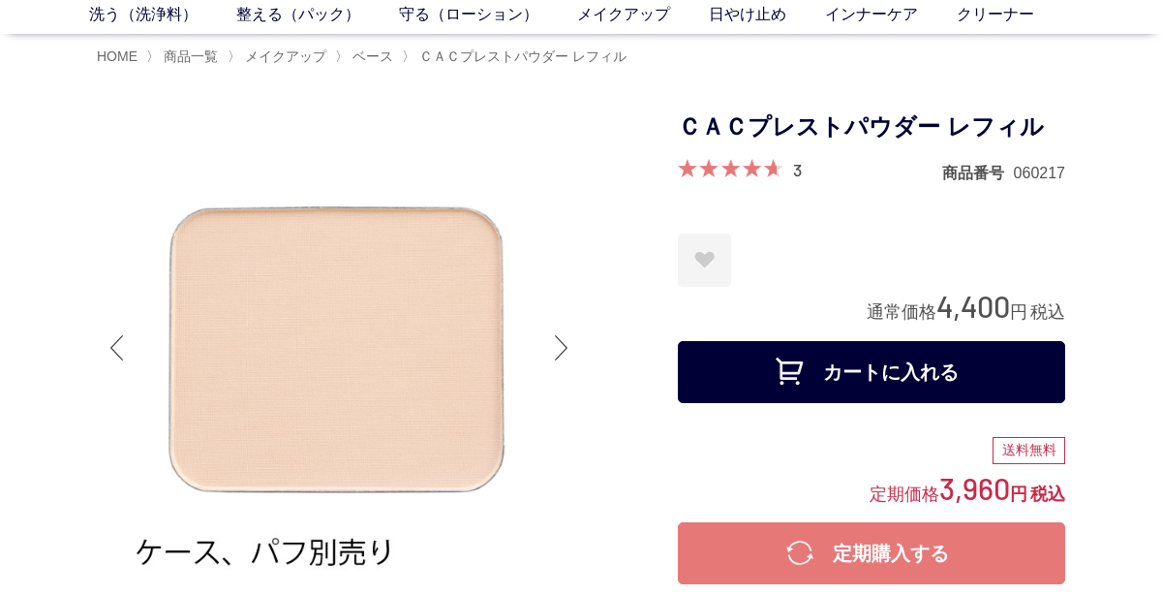
click at [717, 545] on button "定期購入する" at bounding box center [871, 553] width 387 height 62
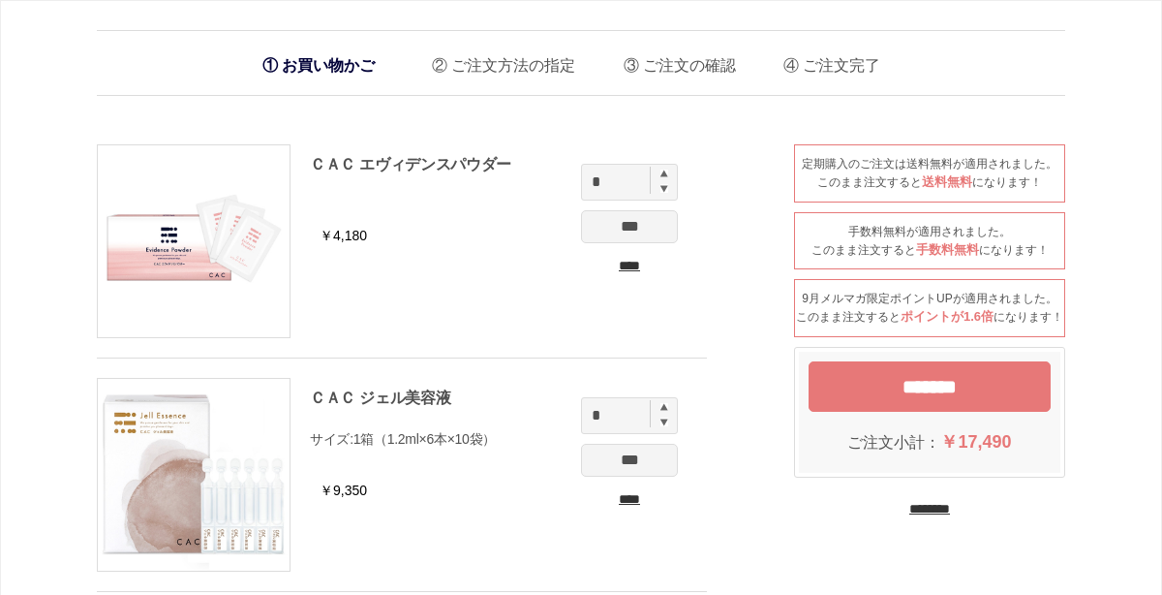
click at [936, 518] on input "********" at bounding box center [929, 509] width 41 height 18
click at [909, 518] on input "********" at bounding box center [929, 509] width 41 height 18
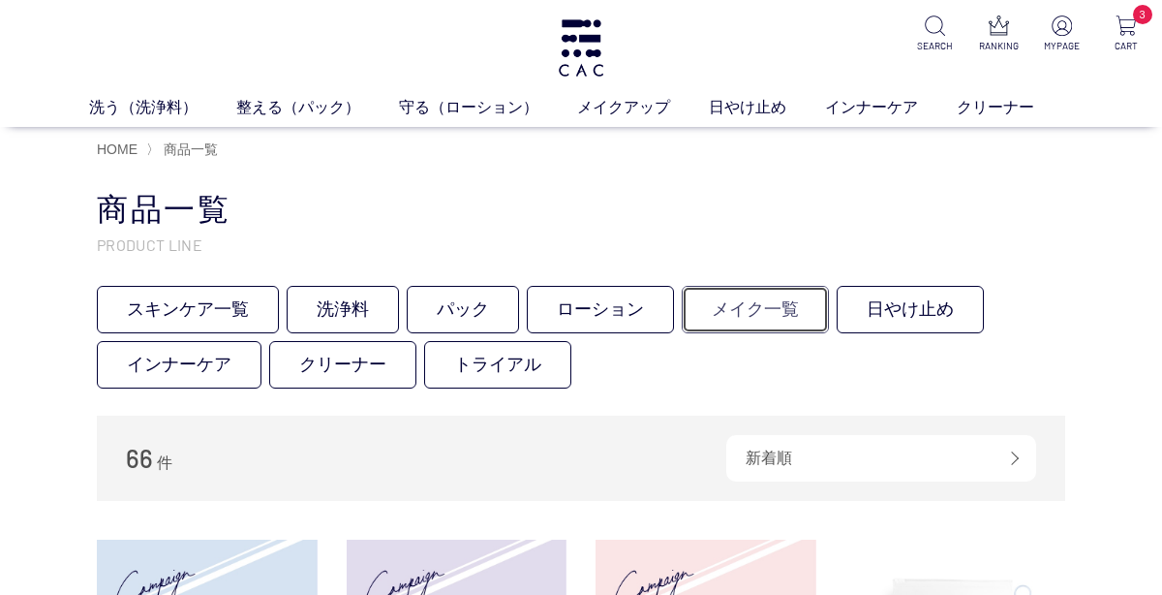
click at [747, 310] on link "メイク一覧" at bounding box center [755, 309] width 147 height 47
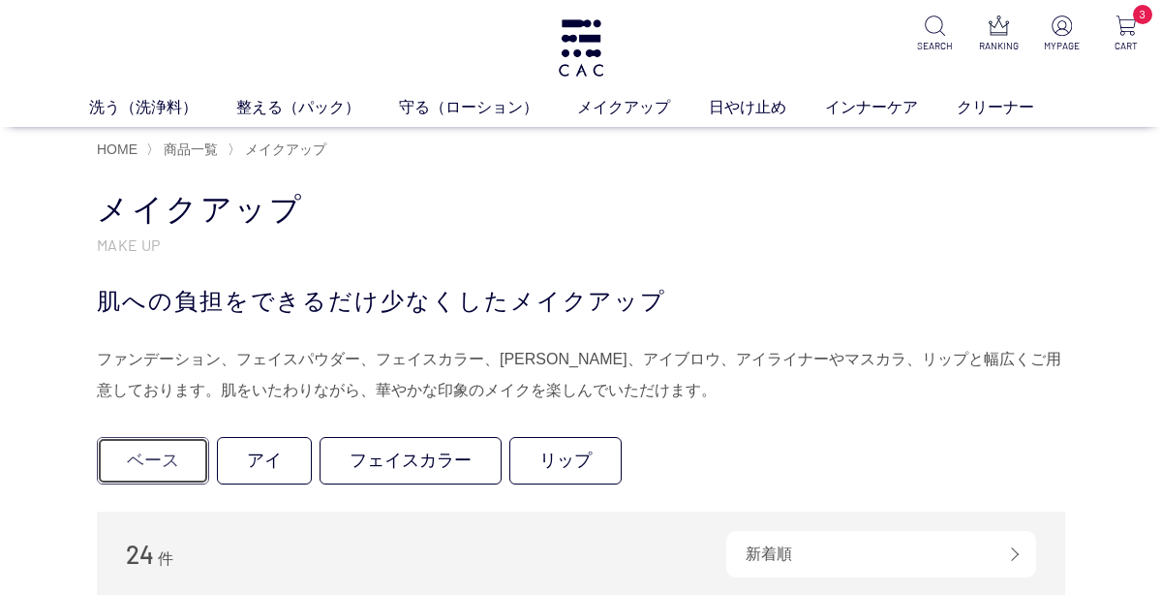
click at [171, 463] on link "ベース" at bounding box center [153, 460] width 112 height 47
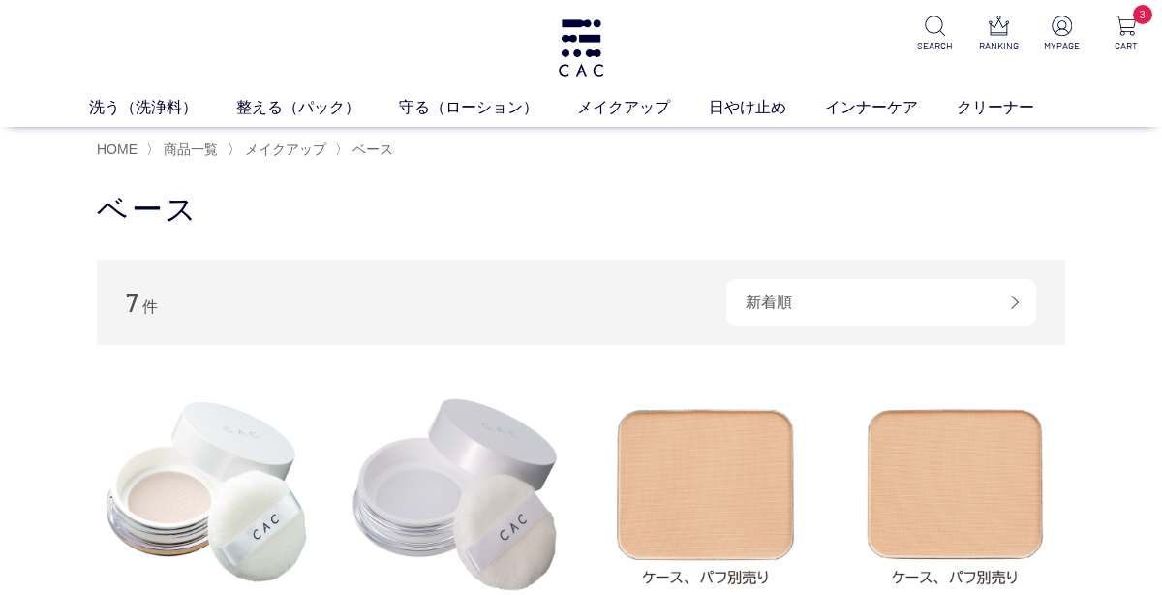
drag, startPoint x: 816, startPoint y: 389, endPoint x: 824, endPoint y: 550, distance: 160.9
click at [824, 550] on li "ＣＡＣコンディショニング ルースパウダー [PERSON_NAME]（うすきぬ） 3,300 円 税込 ＣＡＣコンディショニング ルースパウダー [PERSO…" at bounding box center [581, 576] width 968 height 387
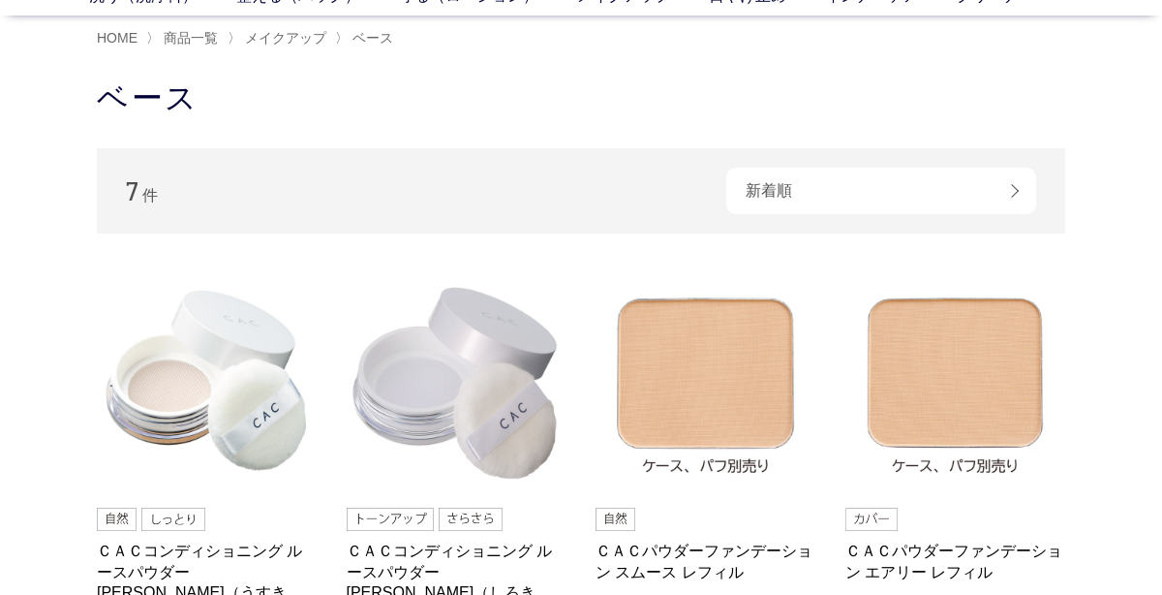
scroll to position [112, 0]
click at [817, 582] on li "ＣＡＣコンディショニング ルースパウダー [PERSON_NAME]（うすきぬ） 3,300 円 税込 ＣＡＣコンディショニング ルースパウダー [PERSO…" at bounding box center [581, 464] width 968 height 387
click at [815, 513] on li "ＣＡＣコンディショニング ルースパウダー 薄絹（うすきぬ） 3,300 円 税込 ＣＡＣコンディショニング ルースパウダー 白絹（しろきぬ） 3,300 円 …" at bounding box center [581, 464] width 968 height 387
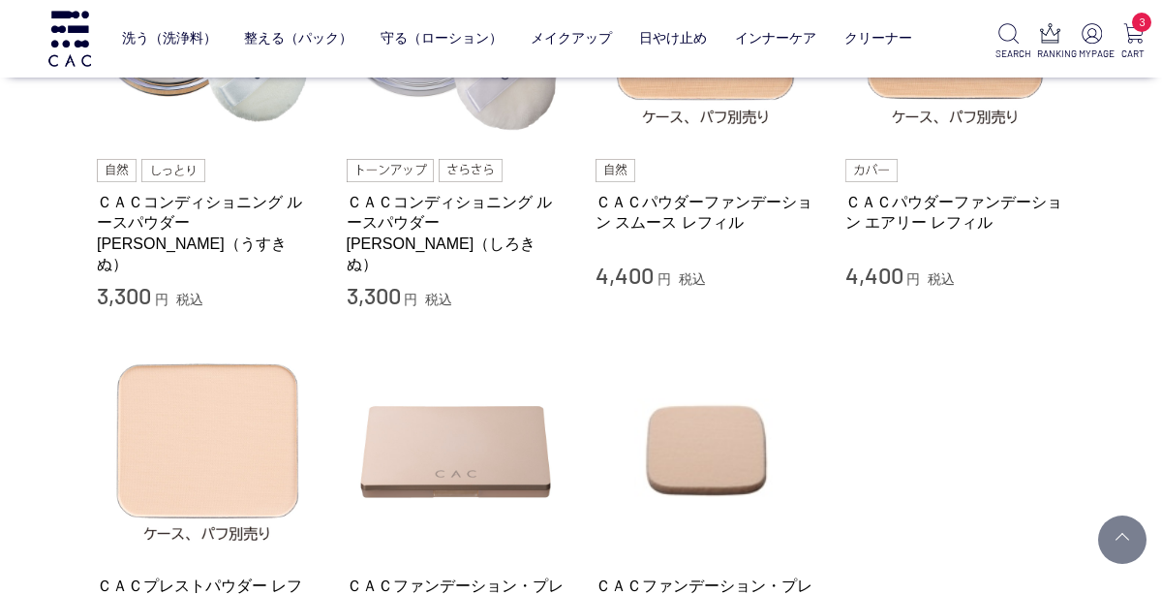
scroll to position [334, 0]
click at [831, 433] on li "ＣＡＣプレストパウダー レフィル 4,400 円 税込 ＣＡＣファンデーション・プレストパウダー共通コンパクトケース 880 円 税込 ＣＡＣファンデーション…" at bounding box center [581, 506] width 968 height 334
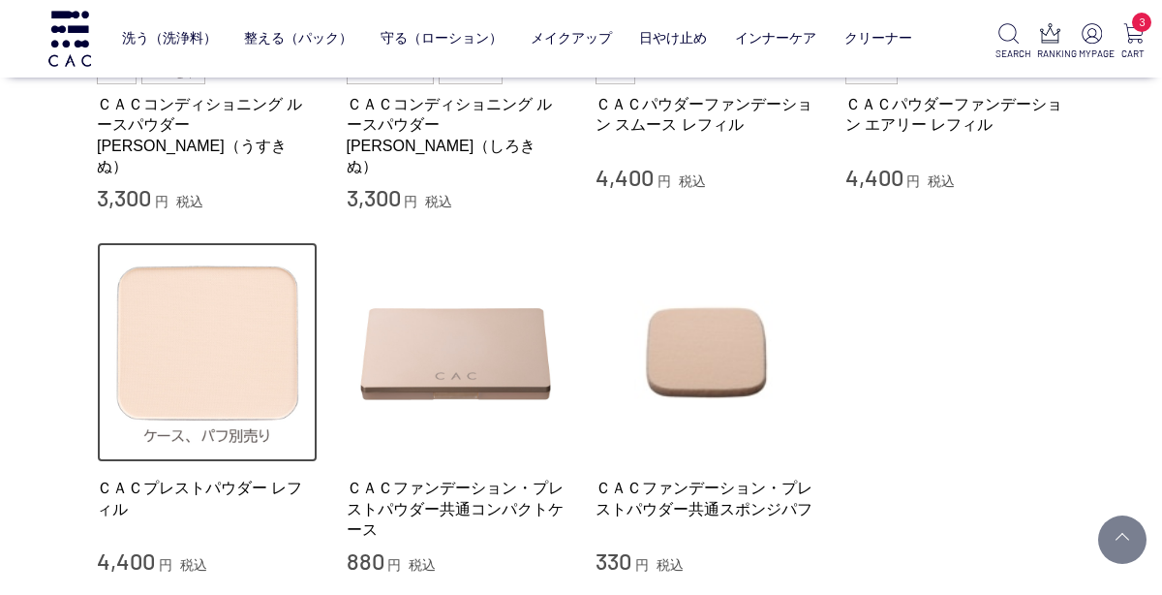
click at [229, 361] on img at bounding box center [207, 352] width 221 height 221
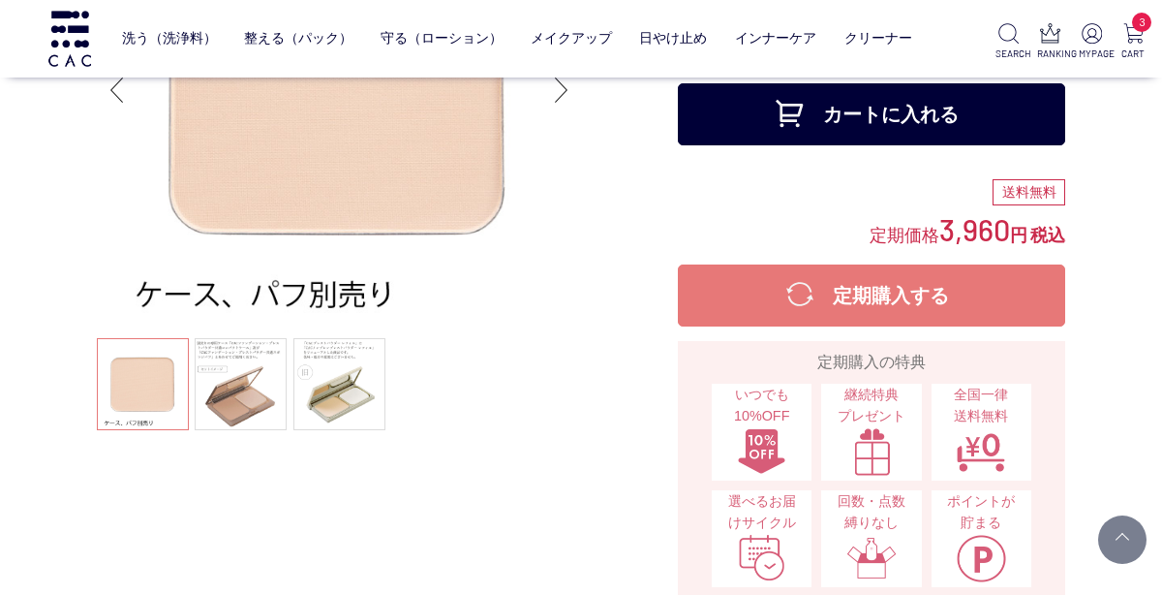
scroll to position [296, 0]
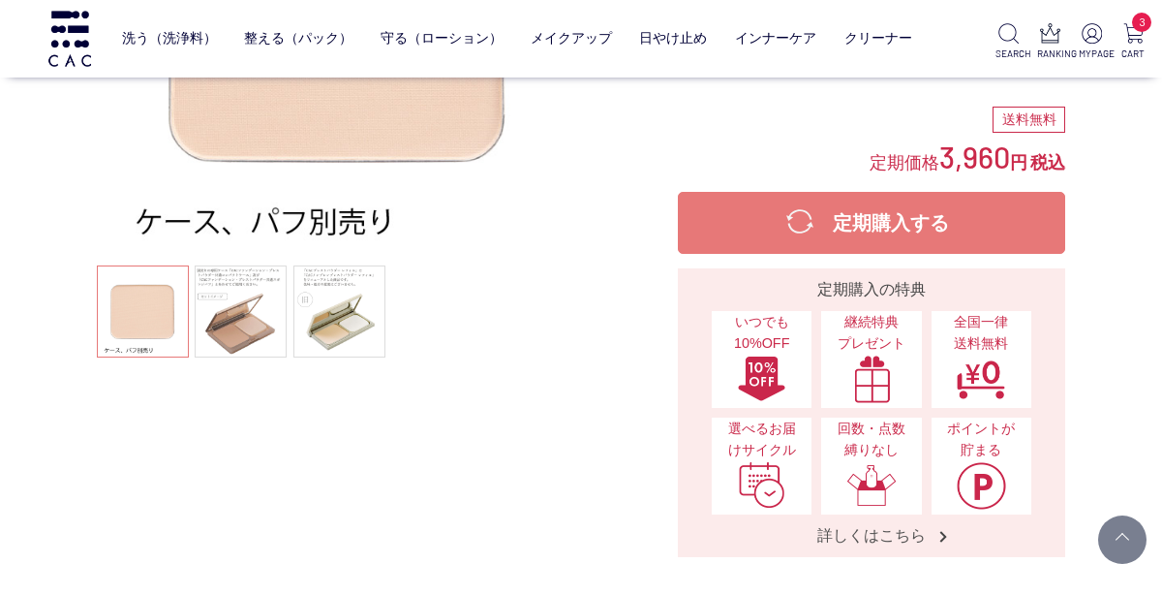
click at [886, 195] on button "定期購入する" at bounding box center [871, 223] width 387 height 62
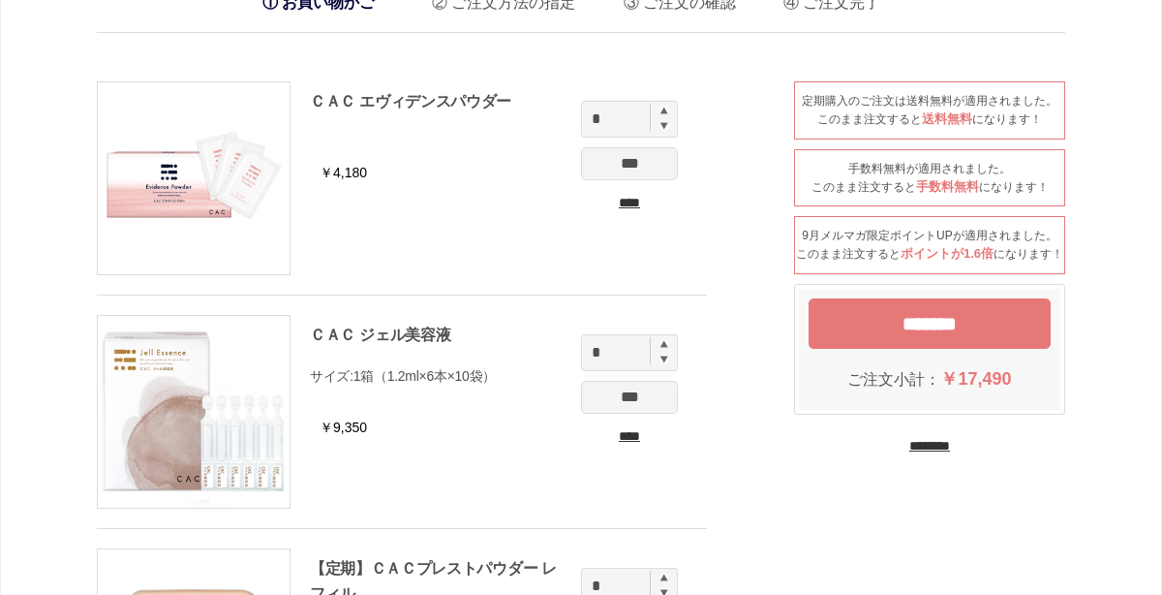
scroll to position [69, 0]
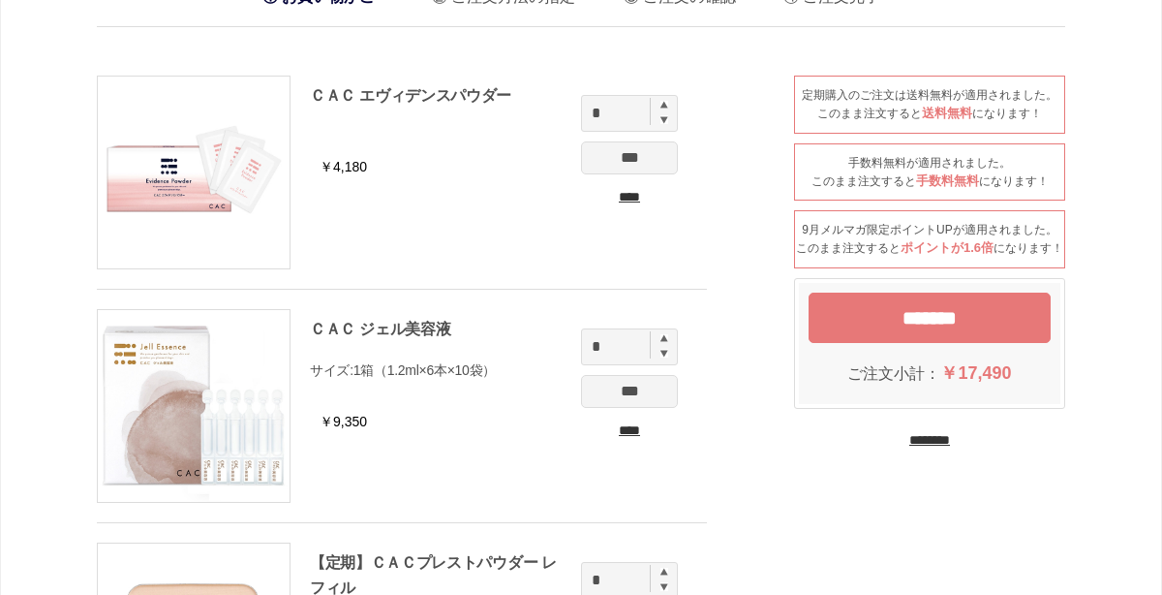
click at [660, 334] on img at bounding box center [664, 338] width 8 height 8
type input "*"
click at [650, 397] on input "***" at bounding box center [629, 391] width 97 height 33
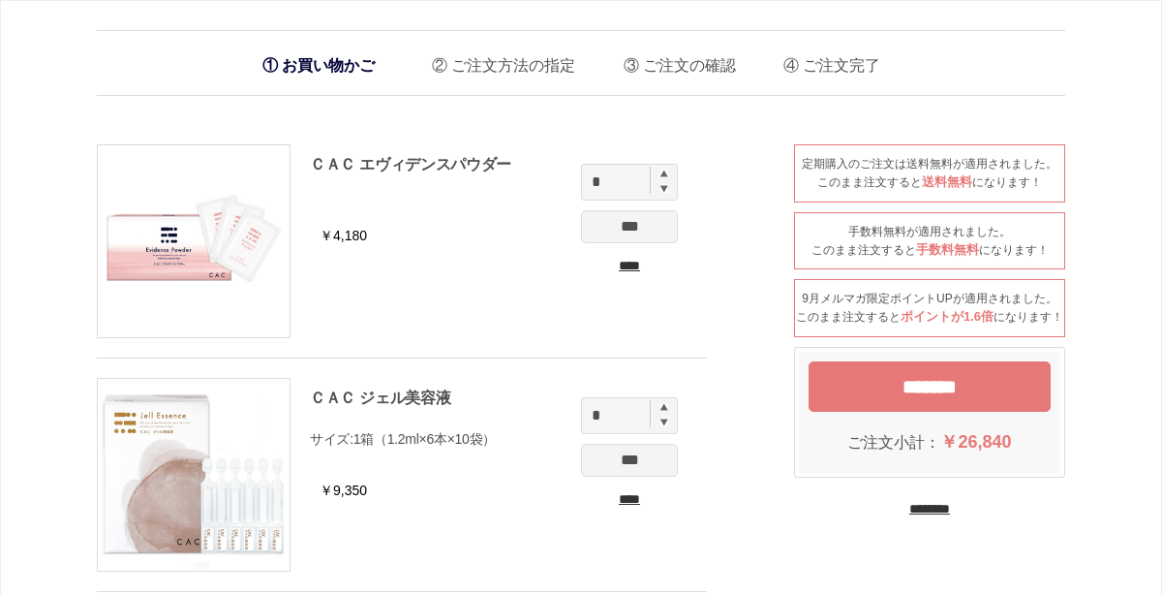
click at [938, 401] on input "*******" at bounding box center [930, 386] width 242 height 50
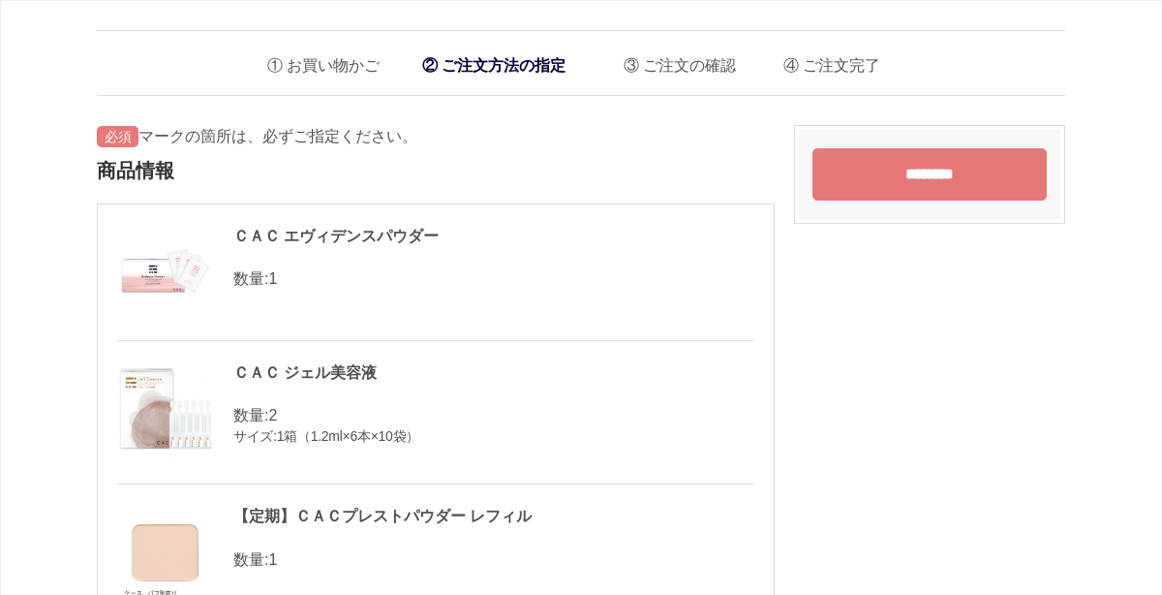
click at [616, 523] on div "【定期】ＣＡＣプレストパウダー レフィル" at bounding box center [435, 516] width 637 height 25
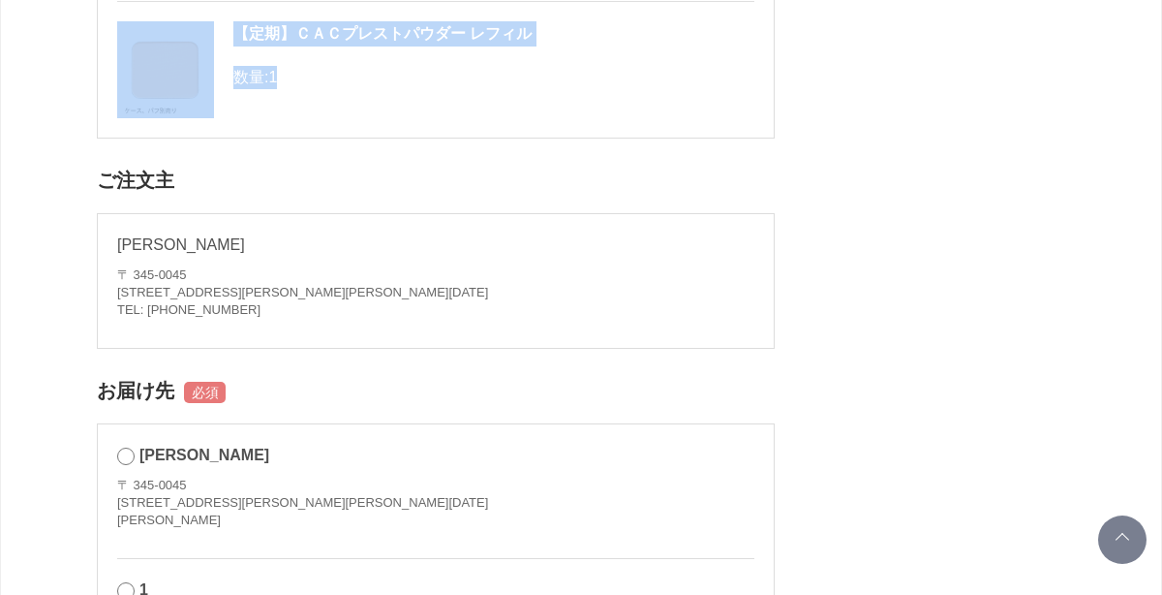
scroll to position [521, 0]
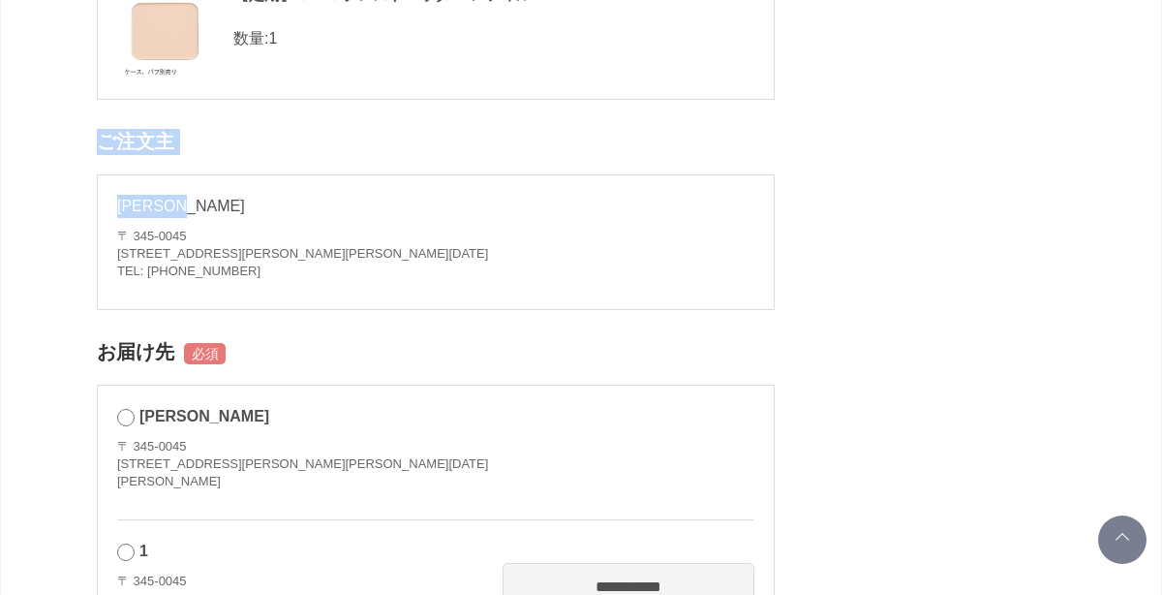
drag, startPoint x: 547, startPoint y: 537, endPoint x: 554, endPoint y: 205, distance: 331.3
click at [455, 128] on h2 "ご注文主" at bounding box center [436, 142] width 678 height 46
drag, startPoint x: 455, startPoint y: 128, endPoint x: 456, endPoint y: 117, distance: 10.7
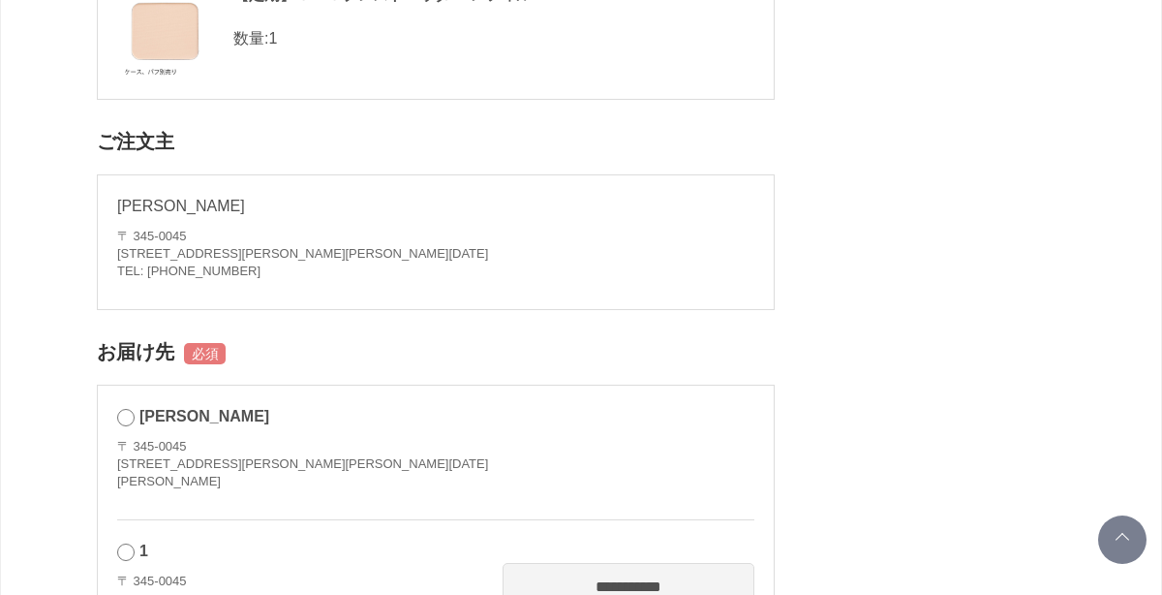
click at [456, 119] on h2 "ご注文主" at bounding box center [436, 142] width 678 height 46
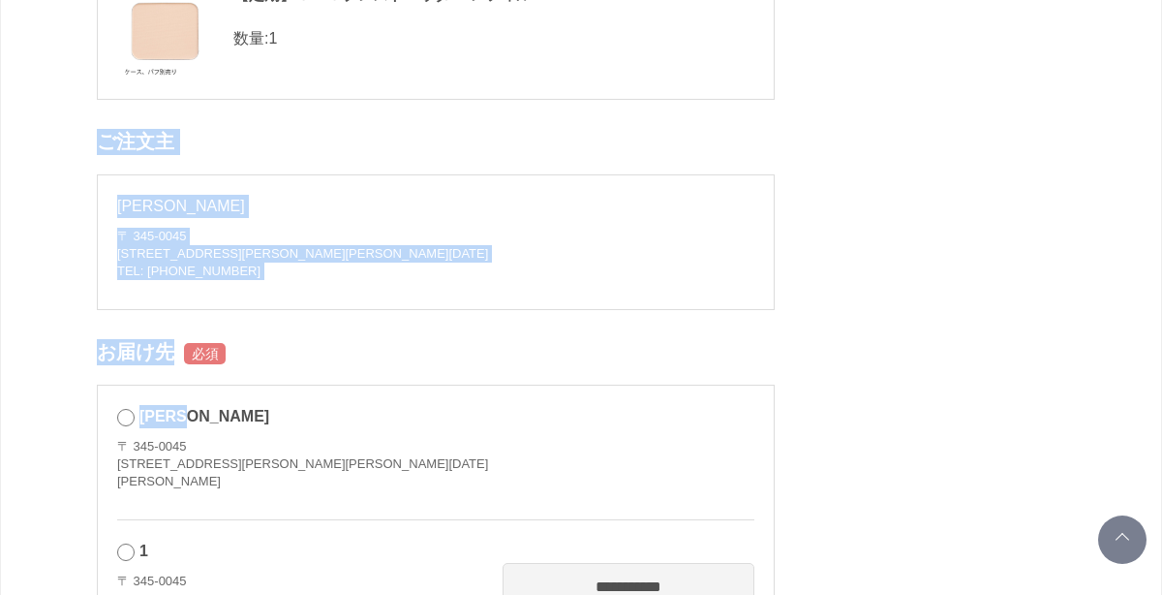
drag, startPoint x: 473, startPoint y: 56, endPoint x: 425, endPoint y: 476, distance: 423.0
click at [479, 474] on div "深澤　恵子 〒 345-0045 埼玉県北葛飾郡杉戸町高野台西５－１１－１７ 深澤 恵子 様" at bounding box center [435, 453] width 637 height 136
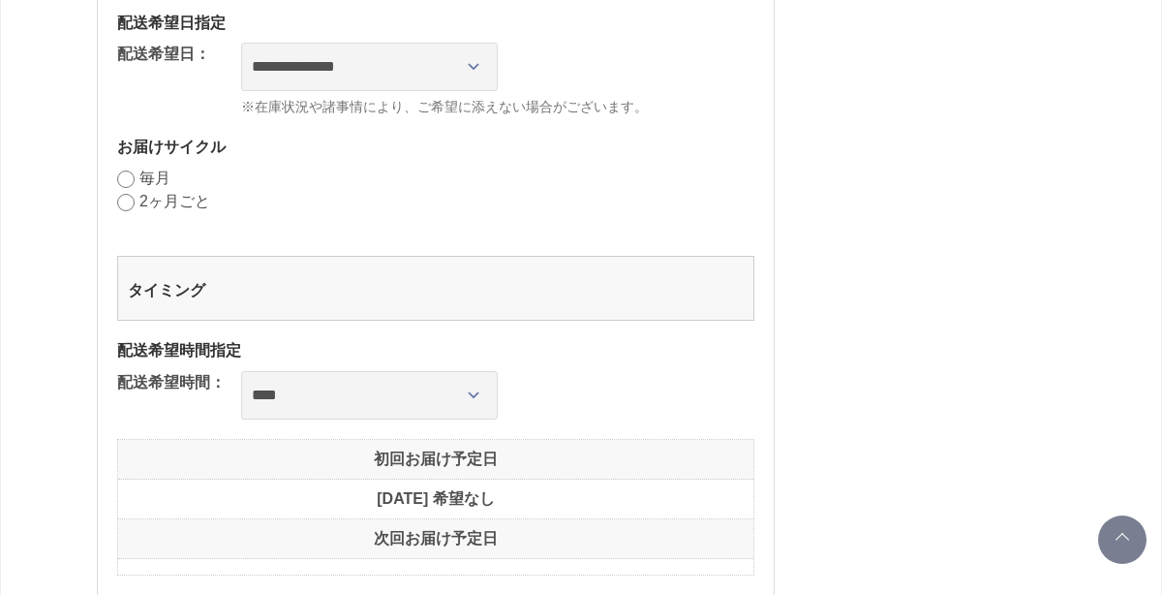
scroll to position [1396, 0]
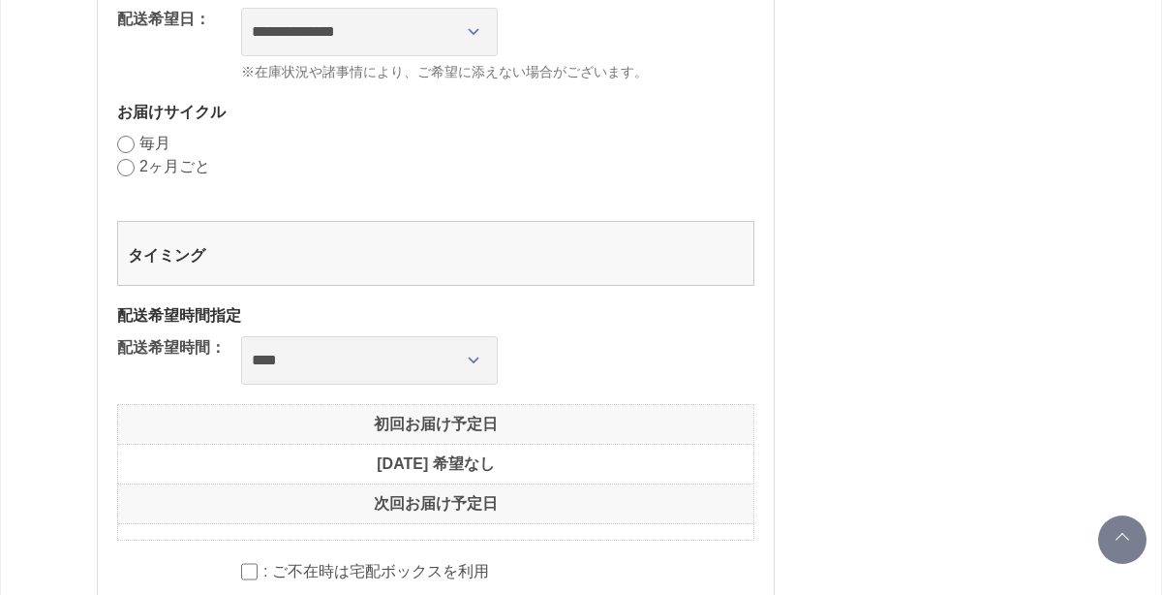
drag, startPoint x: 475, startPoint y: 557, endPoint x: 489, endPoint y: 418, distance: 139.1
click at [489, 418] on div "マークの箇所は、必ずご指定ください。 商品情報 ＣＡＣ エヴィデンスパウダー 数量: 1 ＣＡＣ ジェル美容液 数量: 2 サイズ: 1箱（1.2ml×6本×…" at bounding box center [436, 8] width 678 height 2558
drag, startPoint x: 491, startPoint y: 420, endPoint x: 543, endPoint y: 508, distance: 102.5
click at [543, 508] on div "初回お届け予定日 2025年10月02日(木) 希望なし 次回お届け予定日" at bounding box center [435, 472] width 637 height 137
click at [543, 508] on dt "次回お届け予定日" at bounding box center [435, 504] width 635 height 40
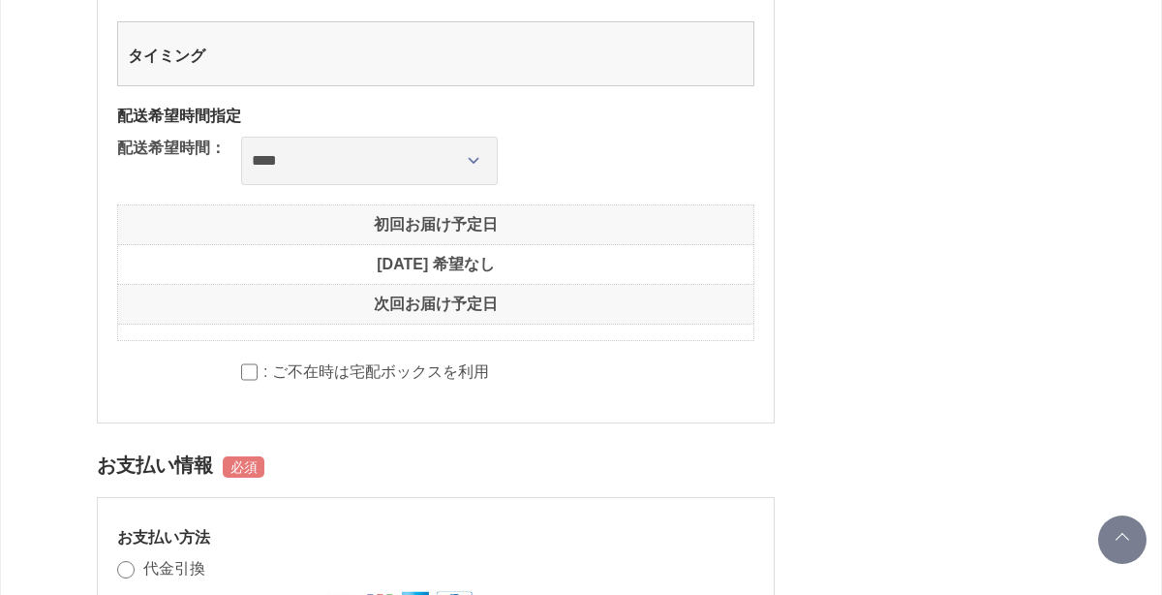
scroll to position [1606, 0]
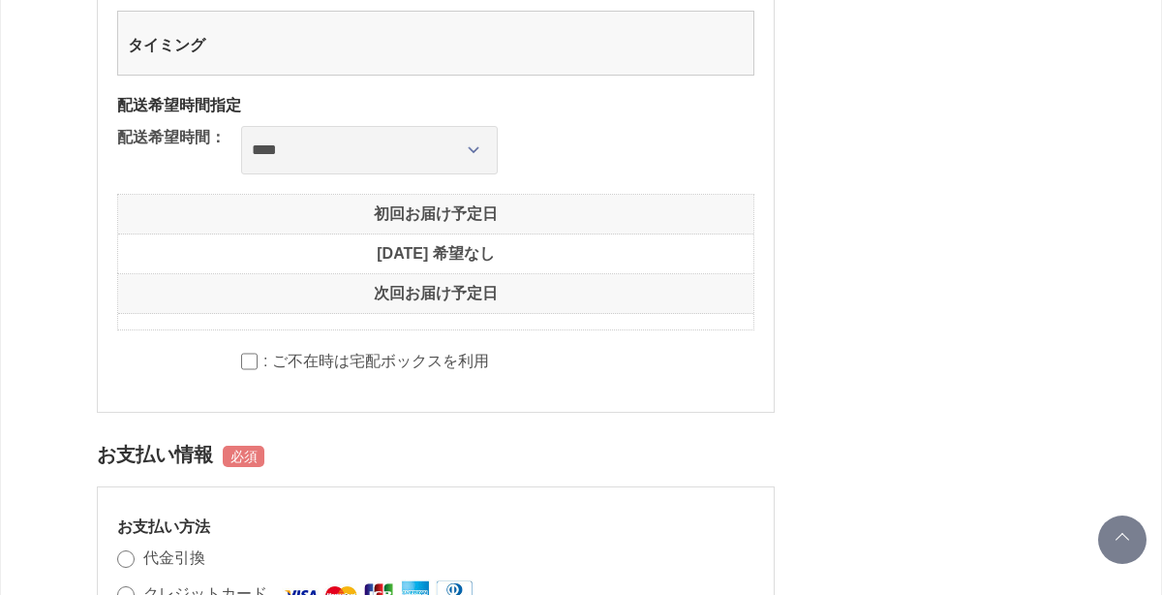
drag, startPoint x: 553, startPoint y: 549, endPoint x: 549, endPoint y: 490, distance: 59.2
drag, startPoint x: 491, startPoint y: 75, endPoint x: 482, endPoint y: -2, distance: 77.0
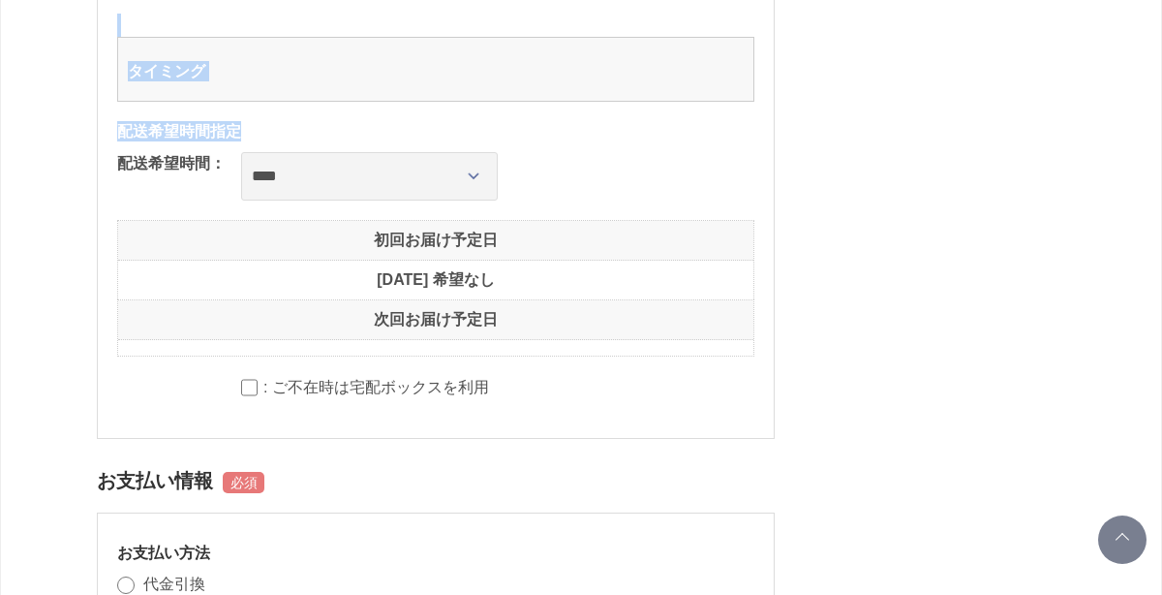
scroll to position [1598, 0]
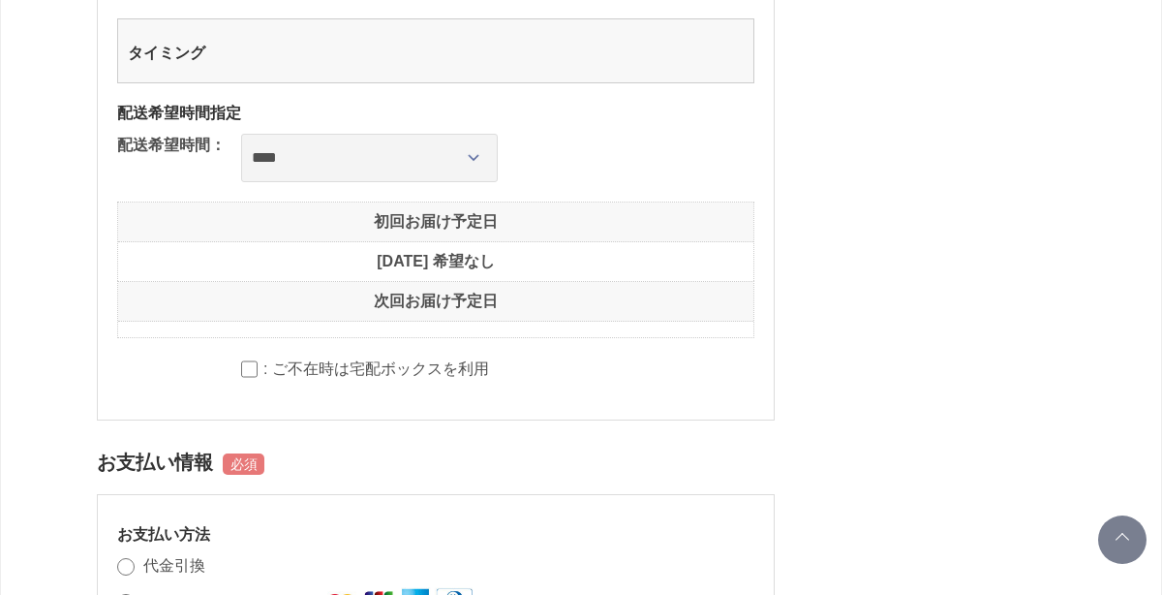
drag, startPoint x: 908, startPoint y: 194, endPoint x: 863, endPoint y: 146, distance: 65.8
drag, startPoint x: 863, startPoint y: 147, endPoint x: 839, endPoint y: 575, distance: 428.7
drag, startPoint x: 839, startPoint y: 575, endPoint x: 807, endPoint y: 488, distance: 92.8
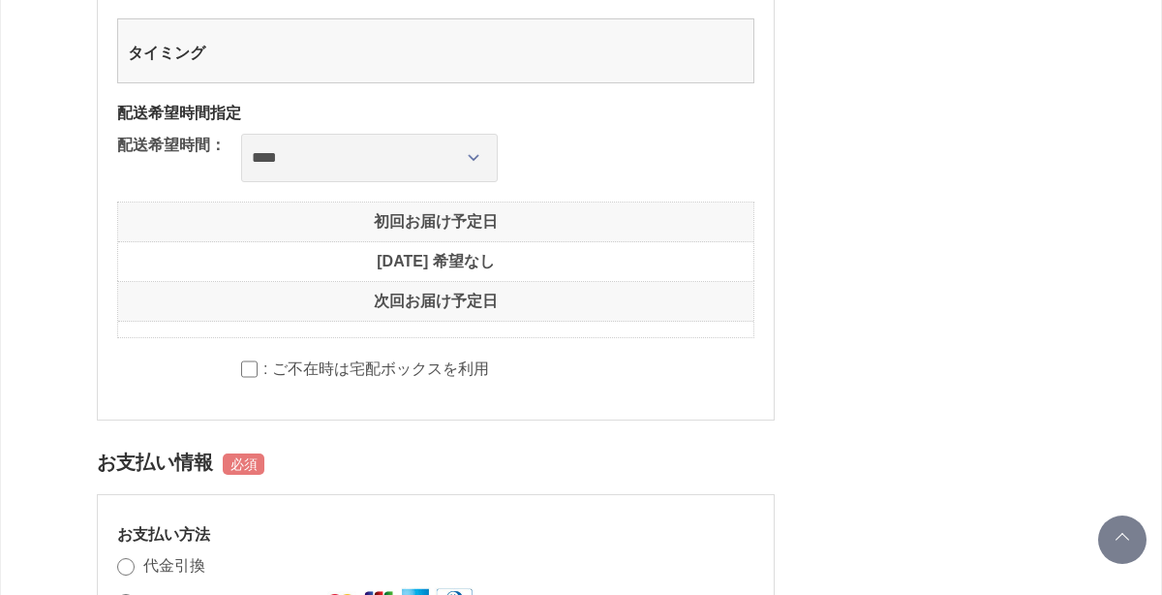
drag, startPoint x: 812, startPoint y: 519, endPoint x: 804, endPoint y: 580, distance: 61.5
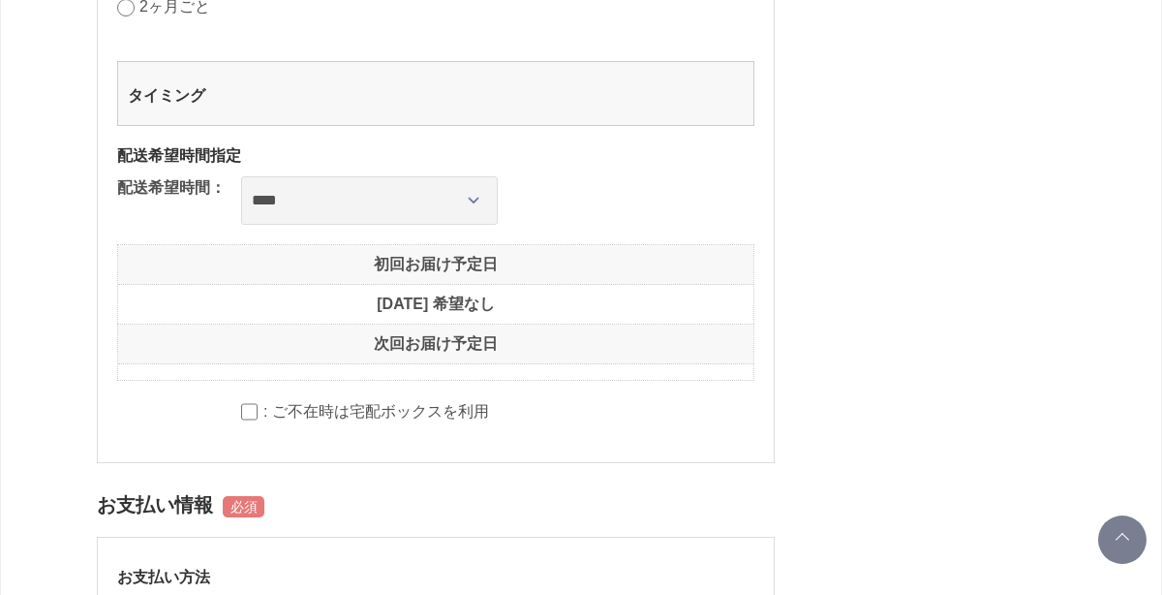
scroll to position [1555, 0]
drag, startPoint x: 814, startPoint y: 560, endPoint x: 828, endPoint y: 598, distance: 40.1
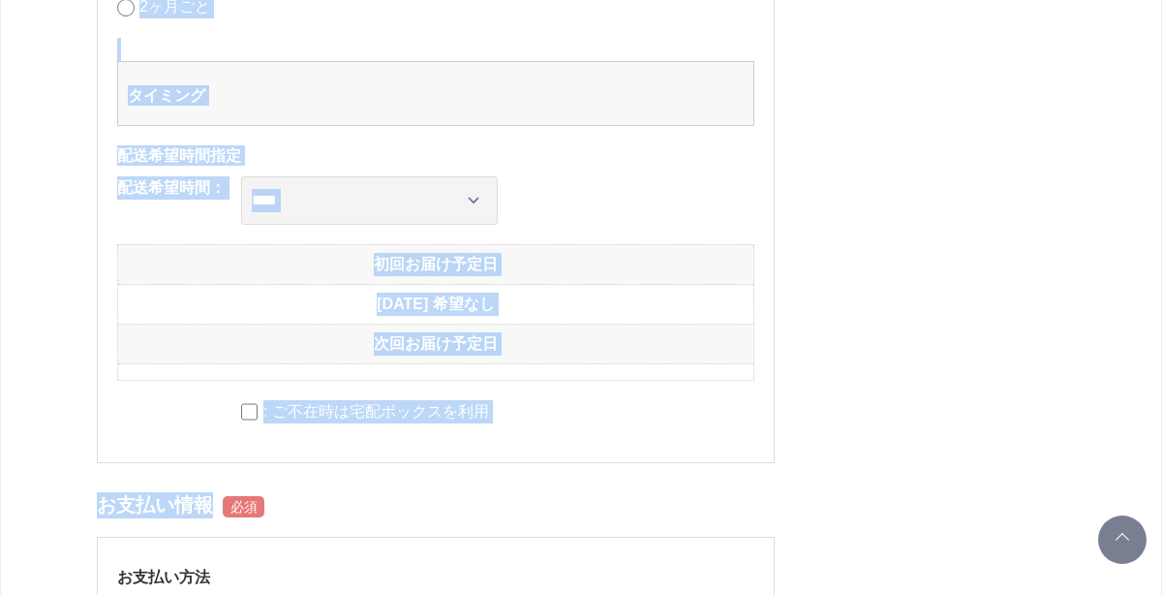
drag, startPoint x: 782, startPoint y: 422, endPoint x: 770, endPoint y: 495, distance: 73.6
click at [769, 499] on h2 "お支払い情報" at bounding box center [436, 505] width 678 height 46
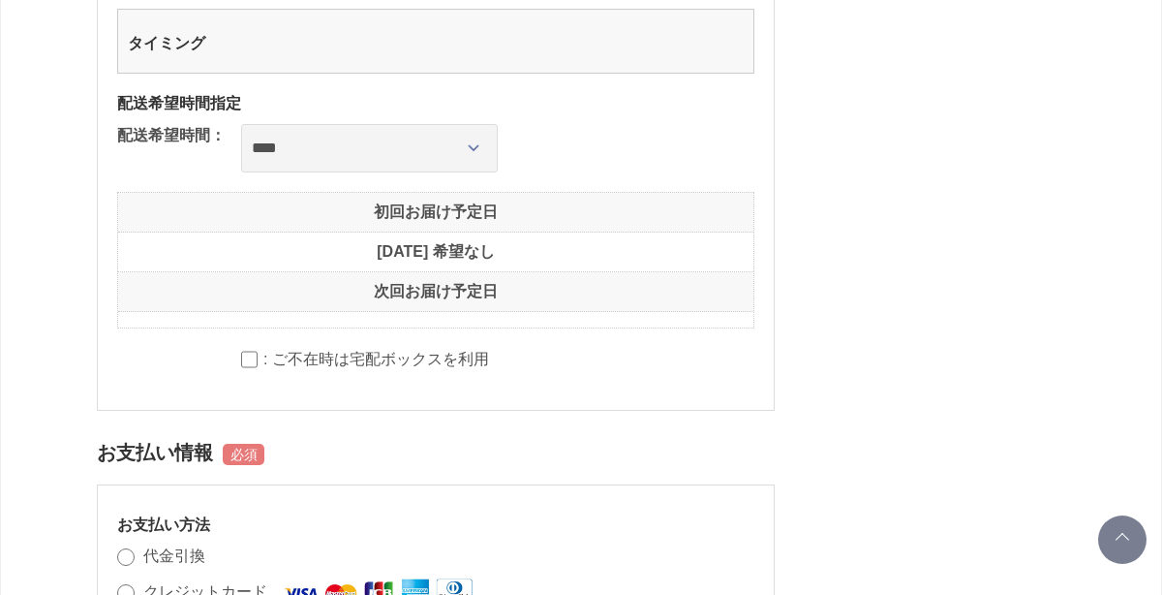
scroll to position [1617, 0]
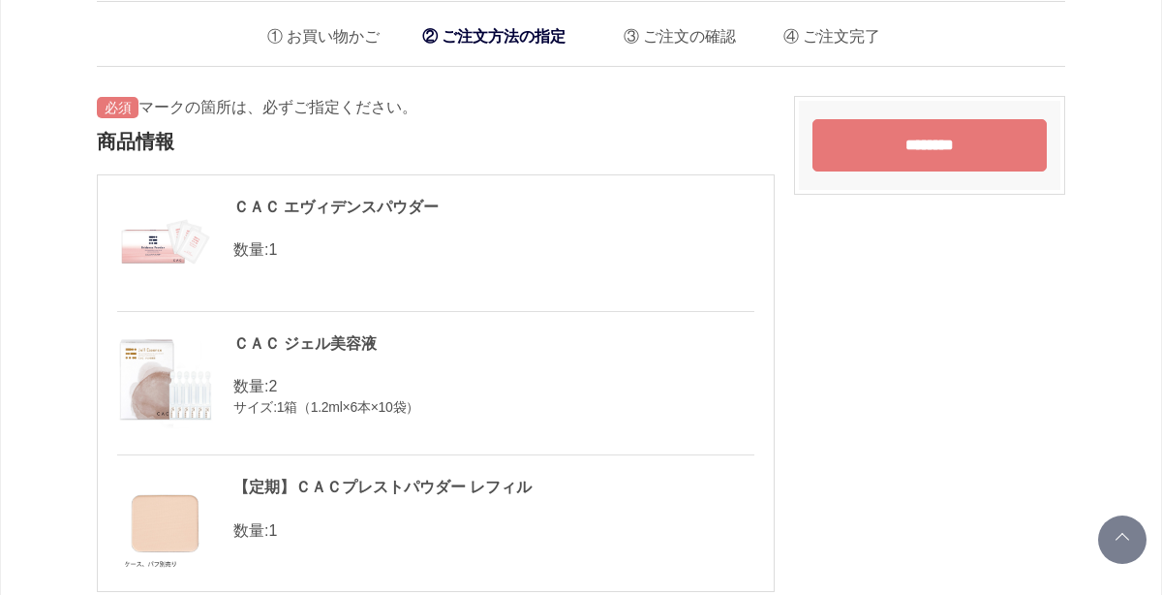
scroll to position [0, 0]
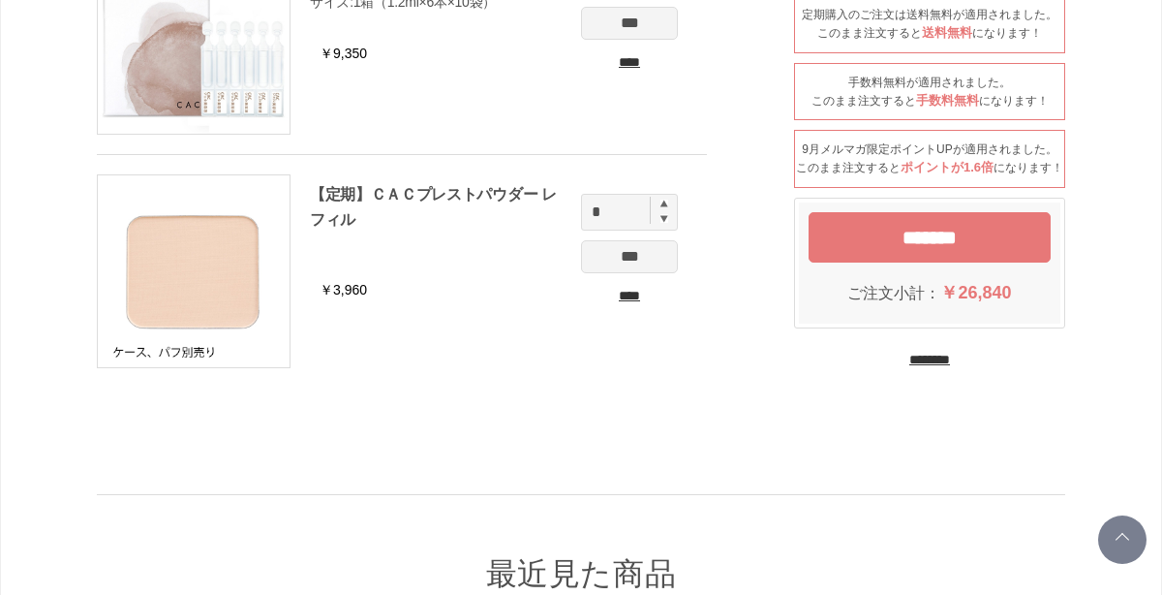
scroll to position [441, 0]
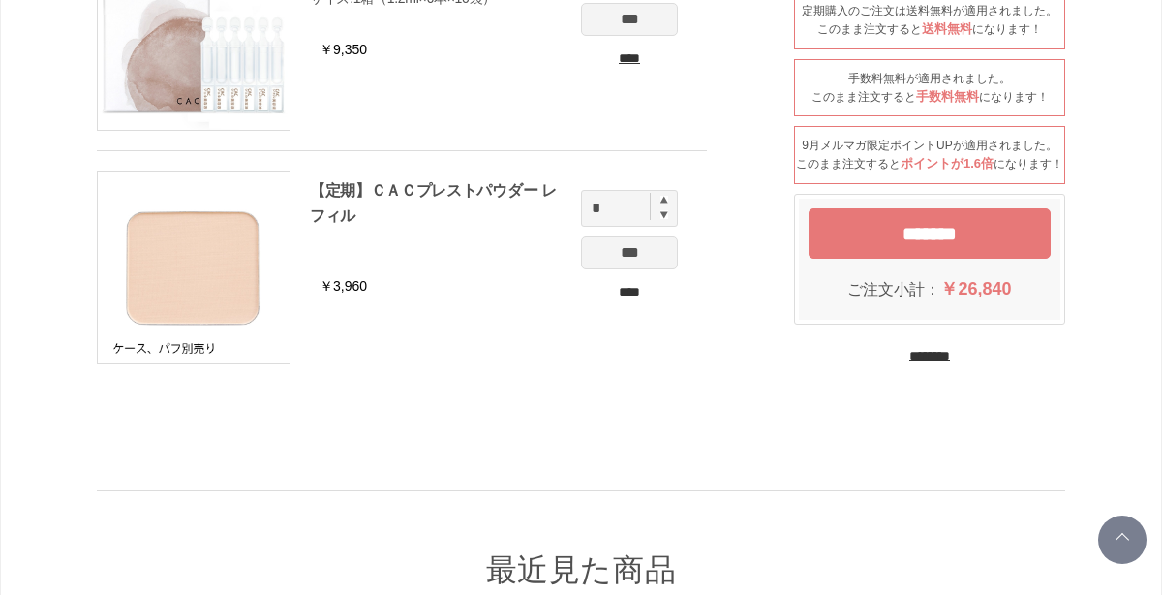
click at [626, 290] on input "****" at bounding box center [629, 292] width 97 height 20
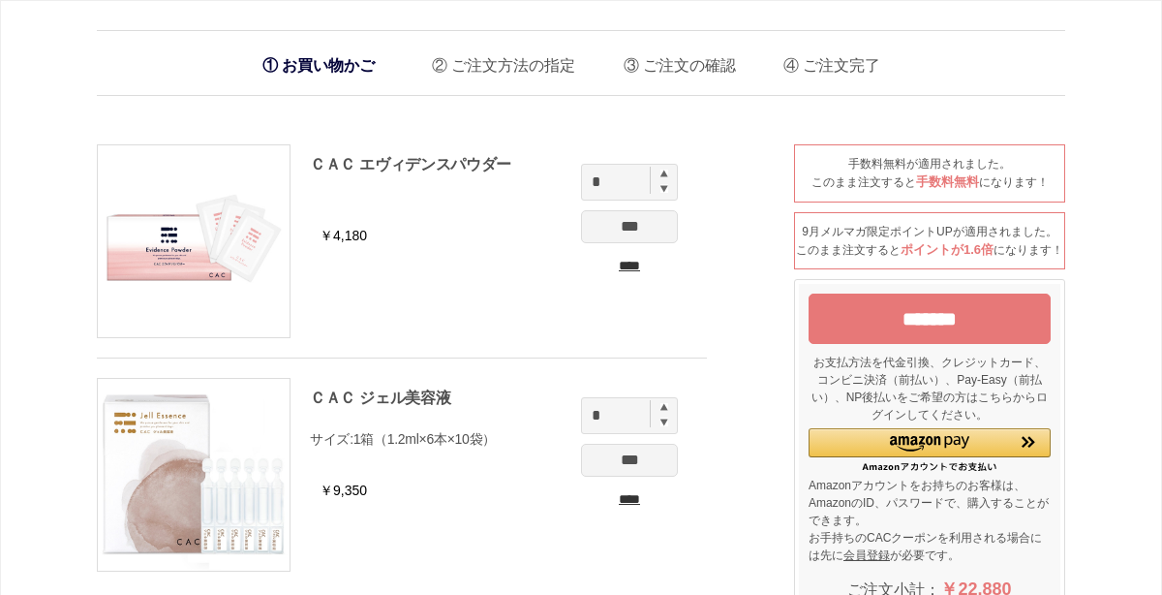
click at [939, 332] on input "*******" at bounding box center [930, 318] width 242 height 50
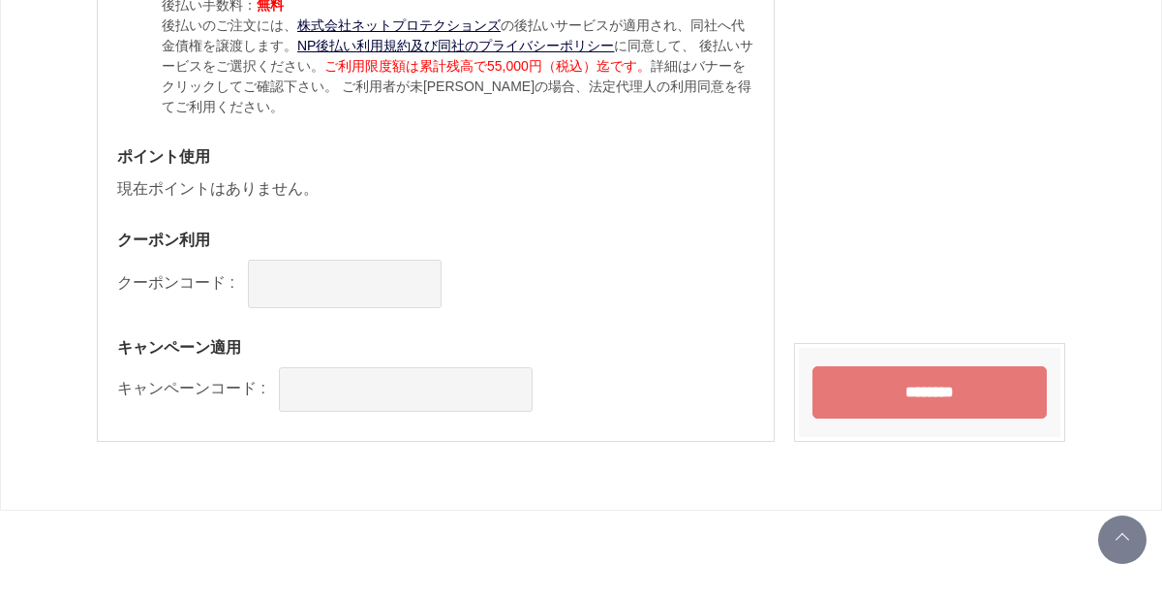
scroll to position [2127, 0]
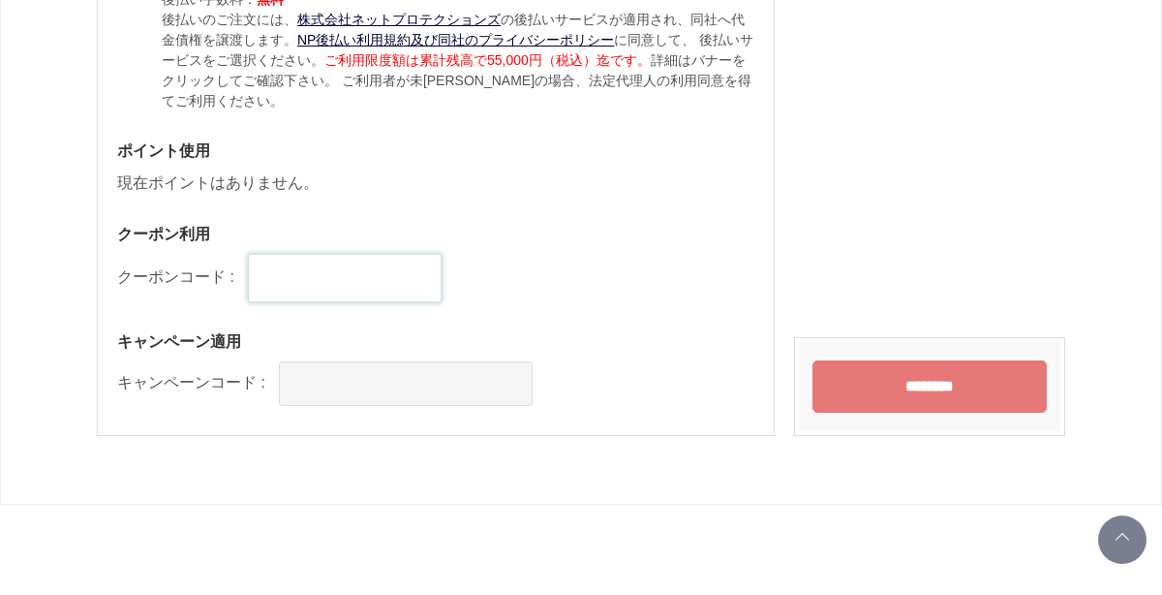
click at [404, 269] on input "text" at bounding box center [345, 278] width 194 height 48
type input "******"
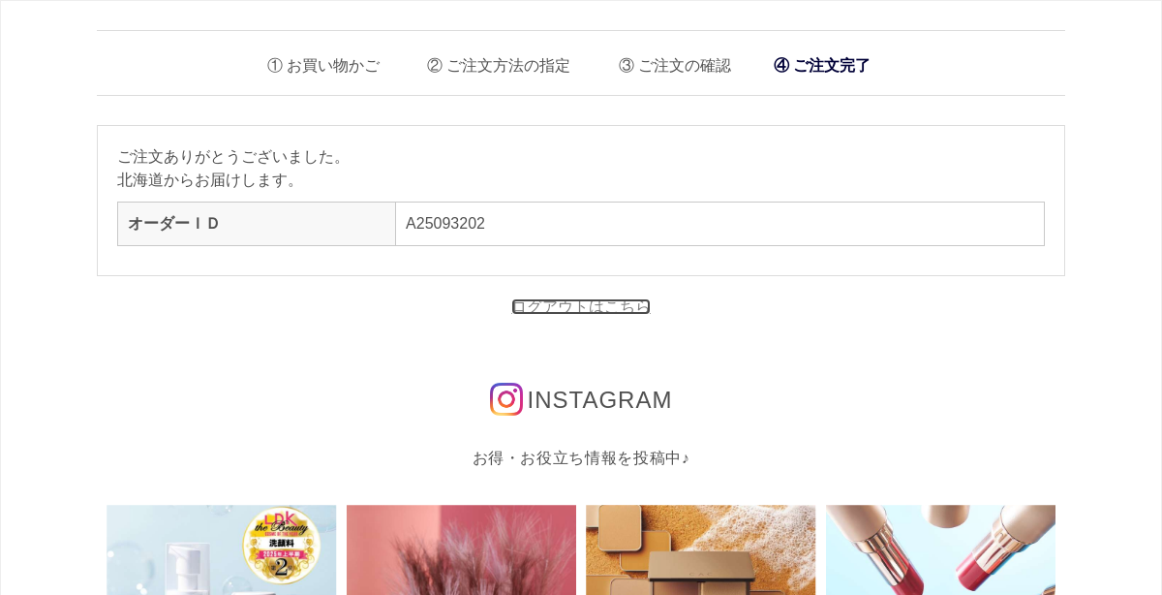
click at [563, 305] on link "ログアウトはこちら" at bounding box center [580, 306] width 139 height 16
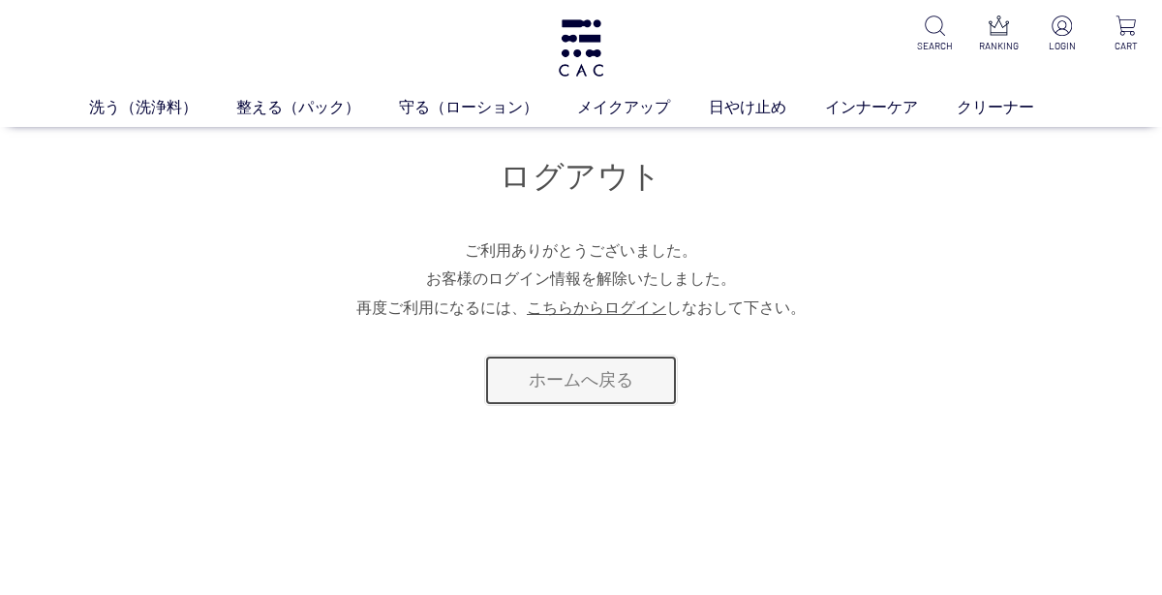
click at [590, 392] on link "ホームへ戻る" at bounding box center [581, 379] width 194 height 51
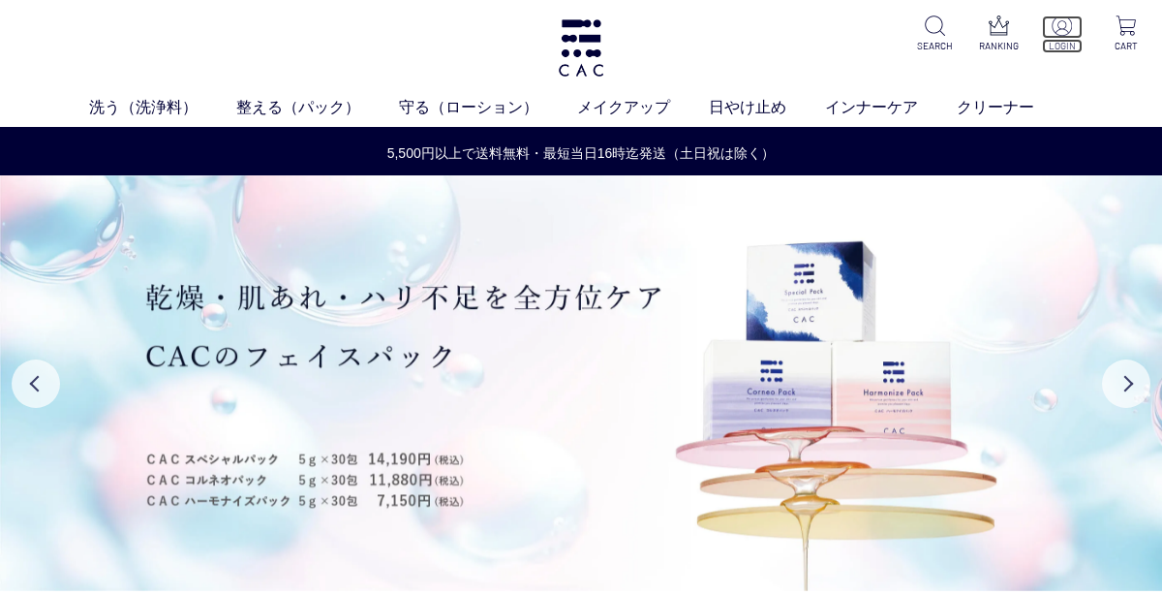
click at [1060, 29] on img at bounding box center [1062, 25] width 20 height 20
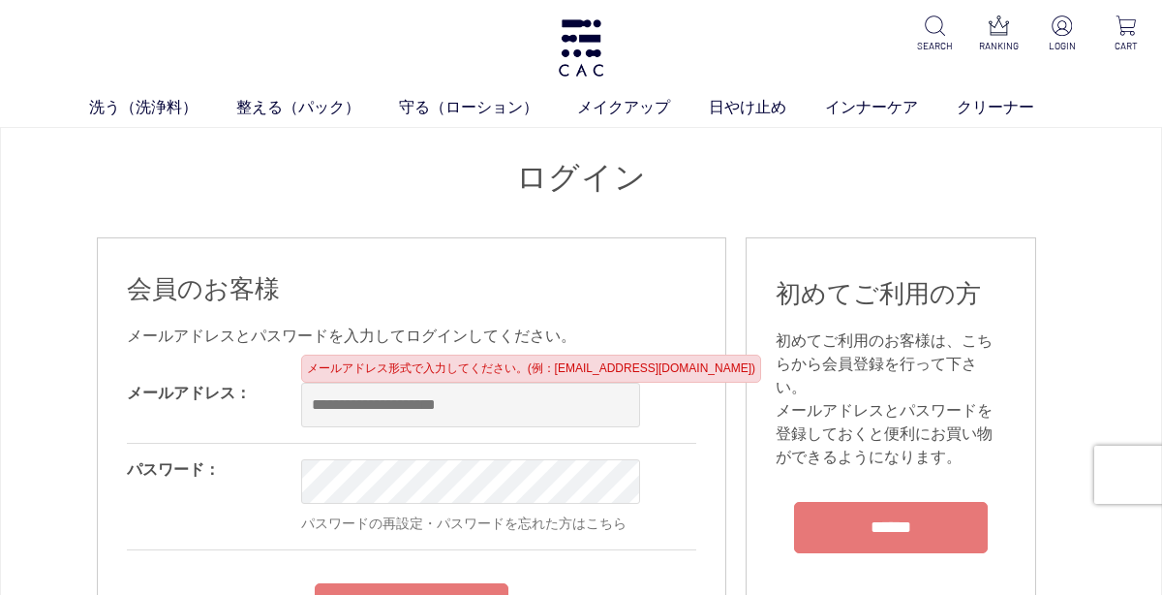
click at [446, 411] on input "email" at bounding box center [470, 405] width 339 height 45
type input "**********"
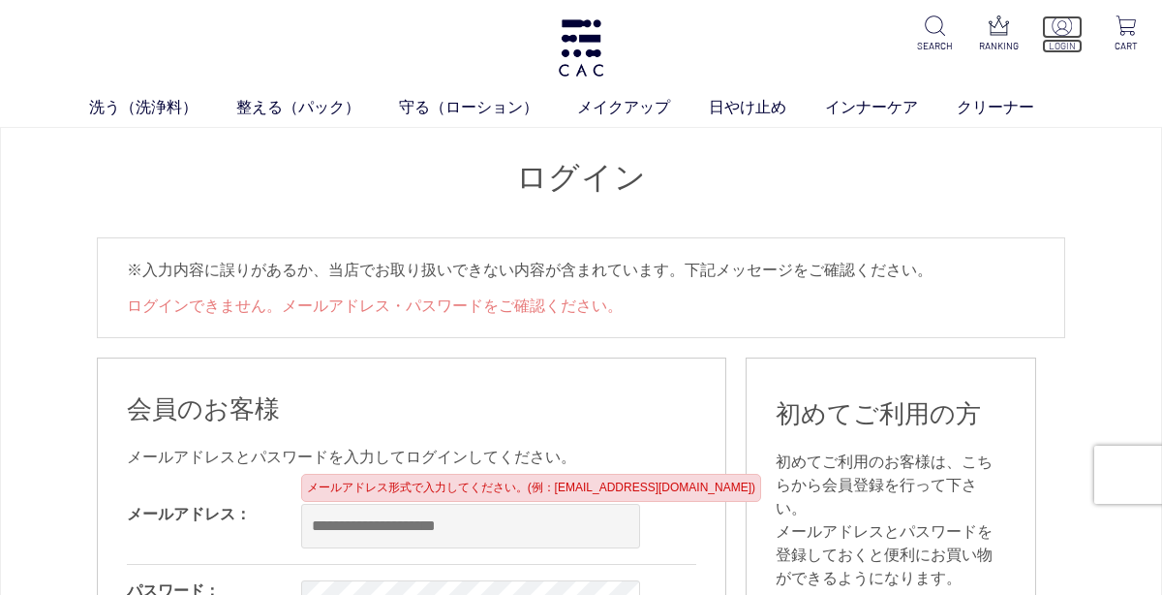
click at [1061, 32] on img at bounding box center [1062, 25] width 20 height 20
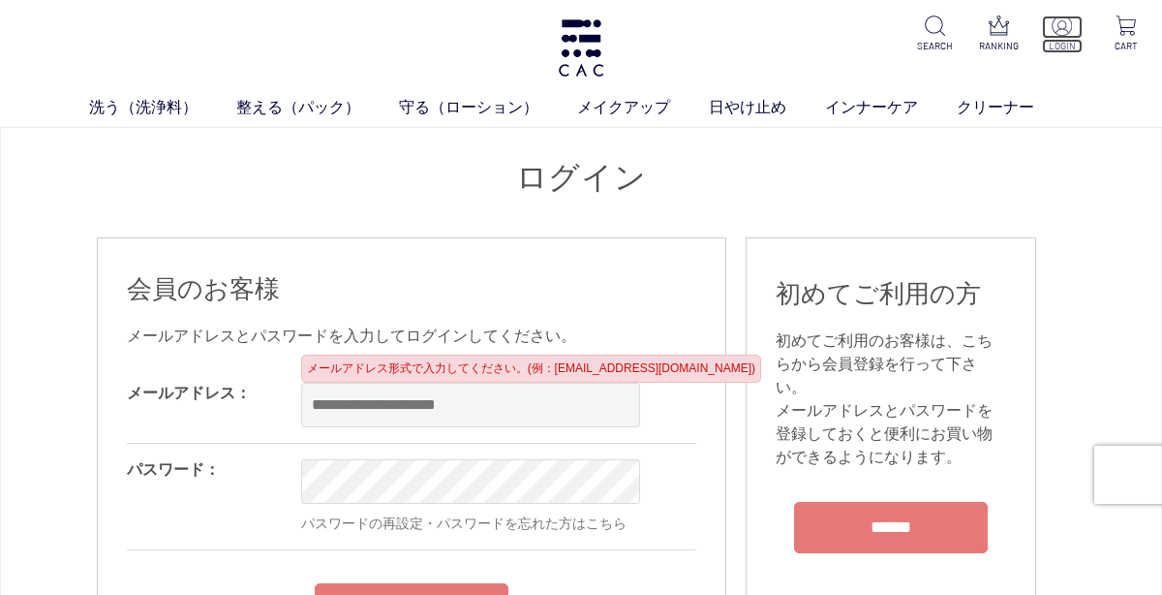
click at [1062, 34] on img at bounding box center [1062, 25] width 20 height 20
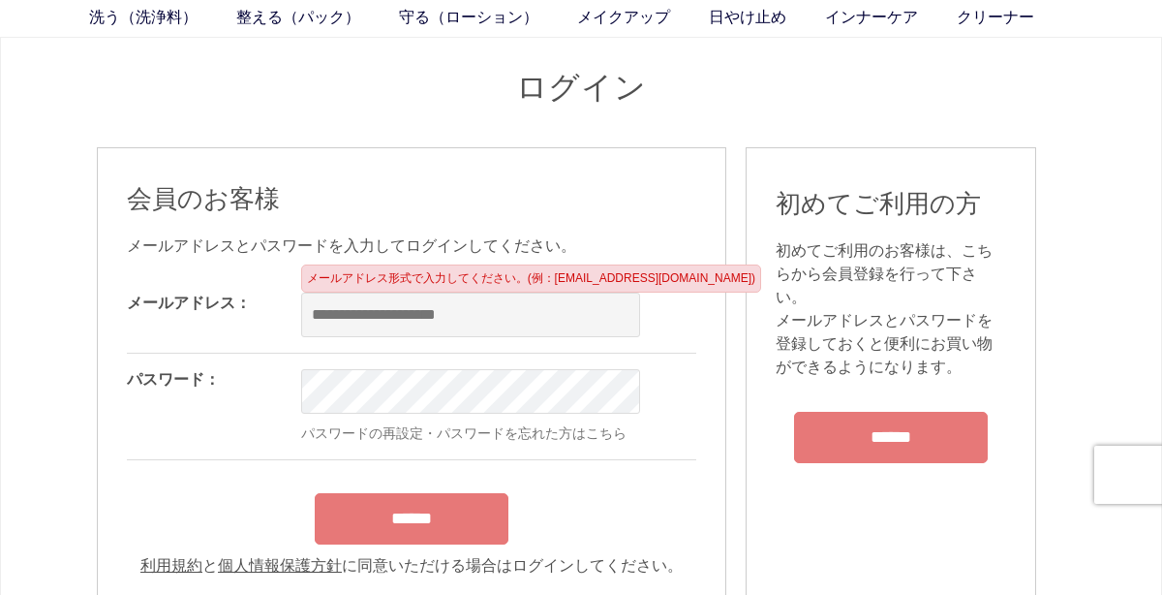
scroll to position [88, 0]
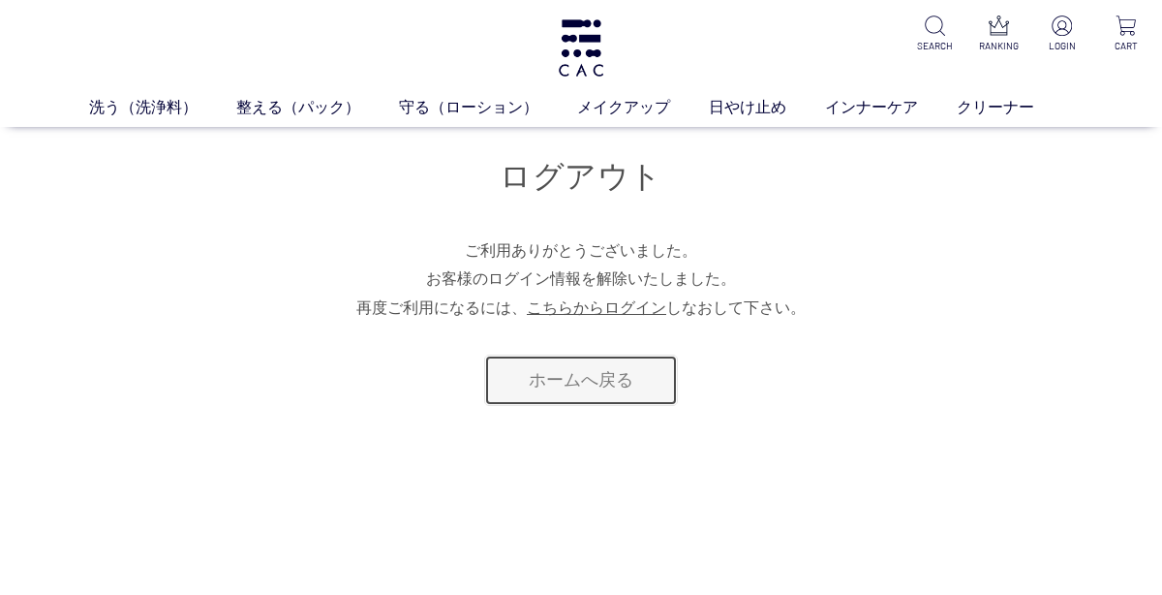
click at [571, 382] on link "ホームへ戻る" at bounding box center [581, 379] width 194 height 51
